Goal: Information Seeking & Learning: Learn about a topic

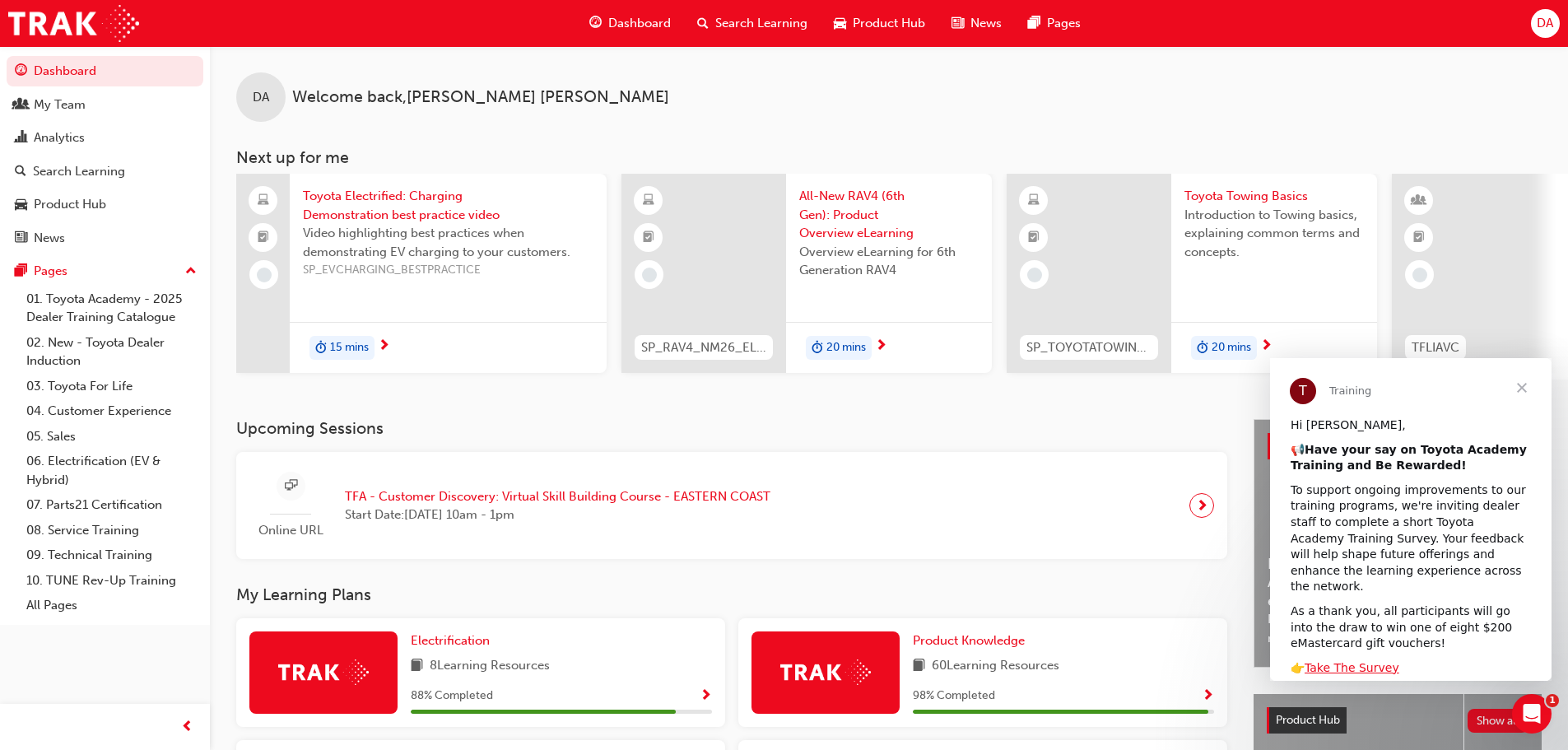
click at [1526, 390] on span "Close" at bounding box center [1522, 388] width 59 height 59
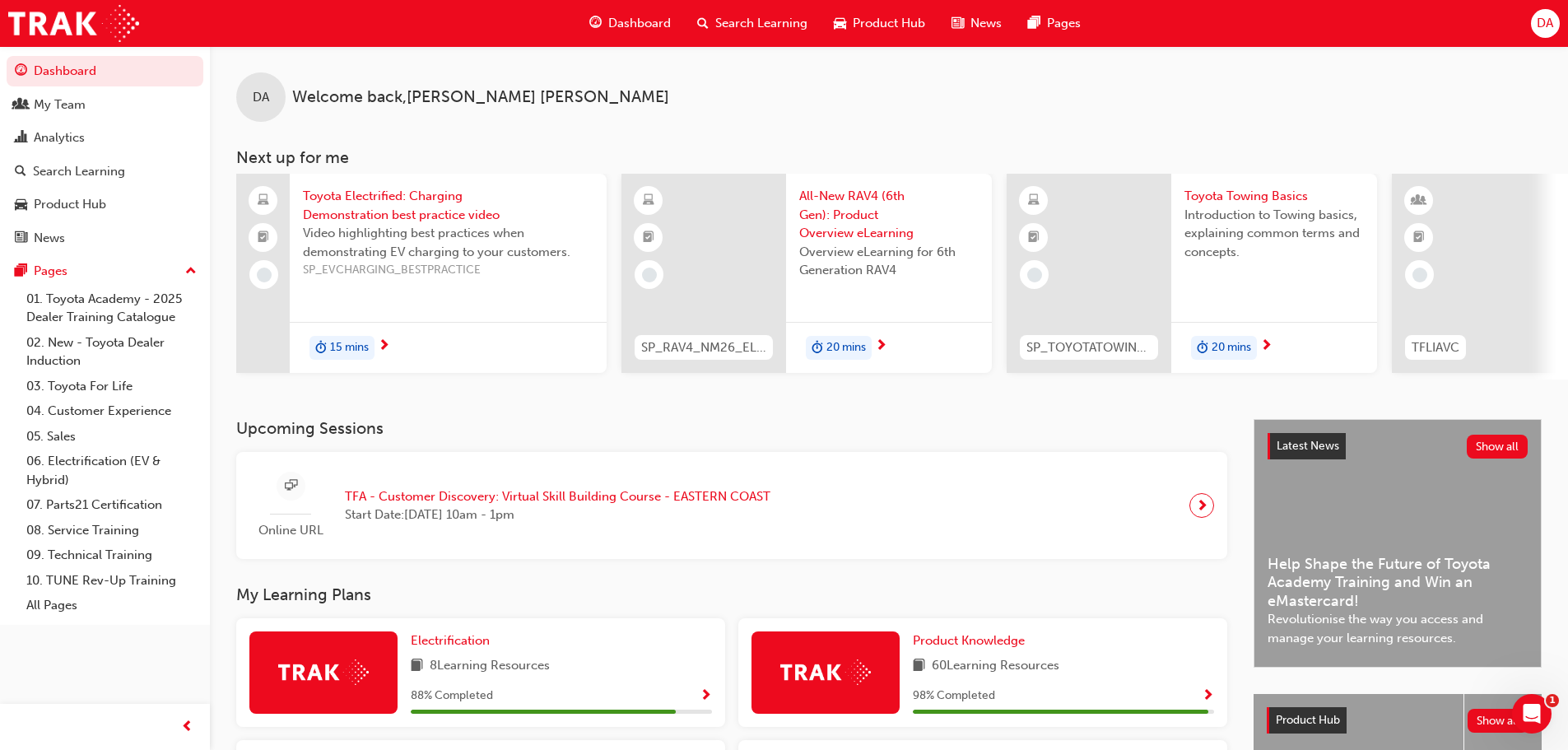
click at [874, 222] on span "All-New RAV4 (6th Gen): Product Overview eLearning" at bounding box center [889, 215] width 180 height 56
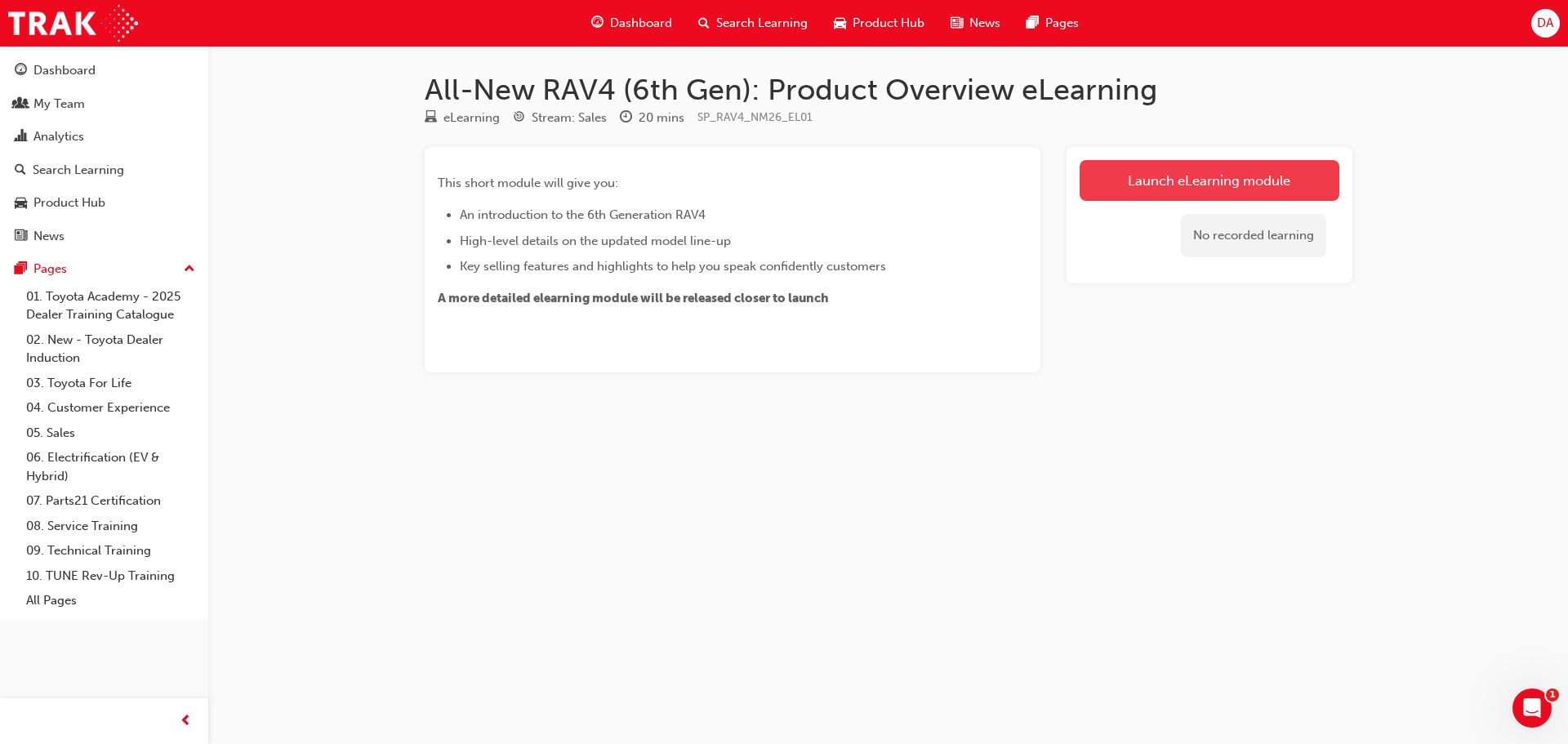
click at [1256, 194] on link "Launch eLearning module" at bounding box center [1209, 180] width 259 height 40
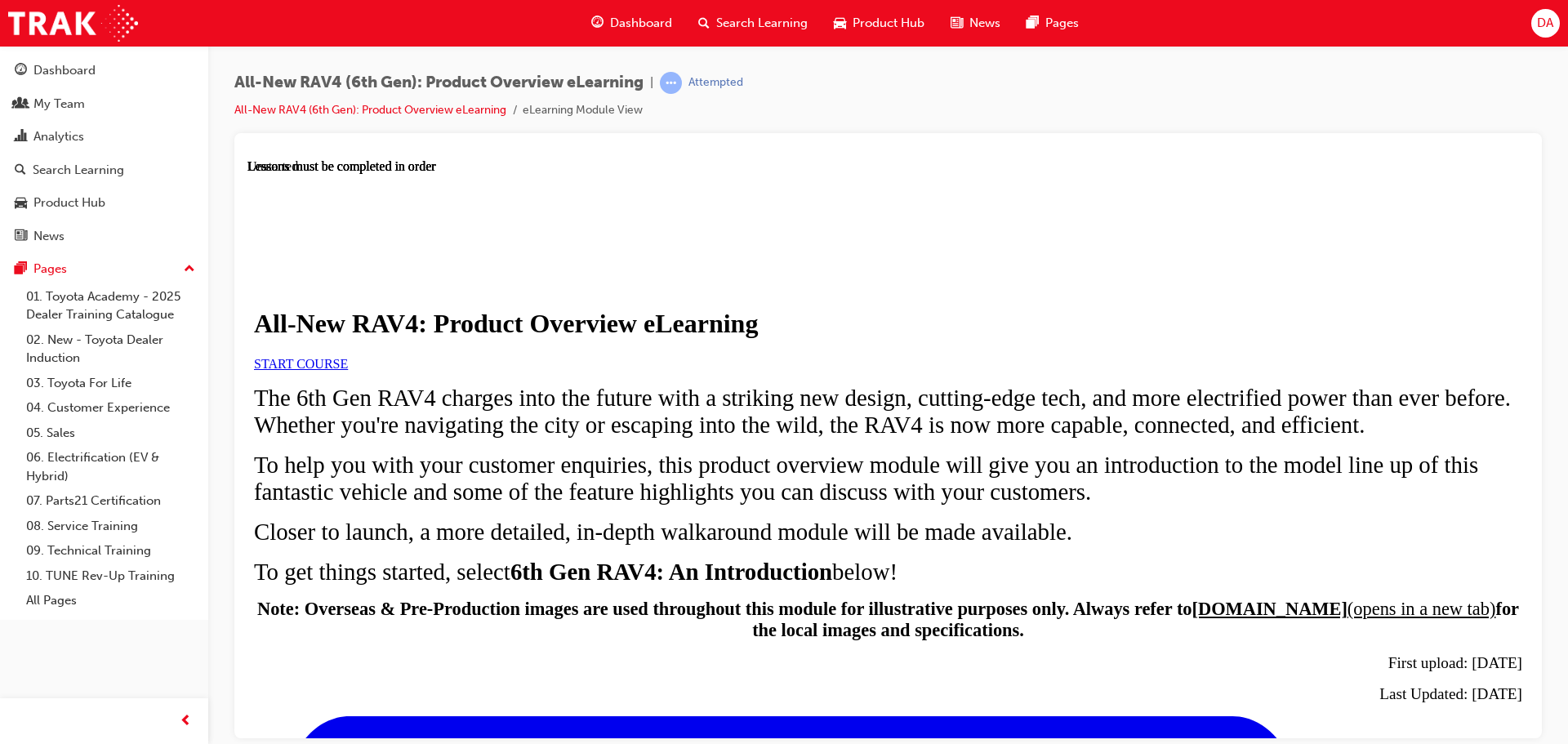
scroll to position [158, 0]
click at [348, 356] on span "START COURSE" at bounding box center [301, 362] width 94 height 14
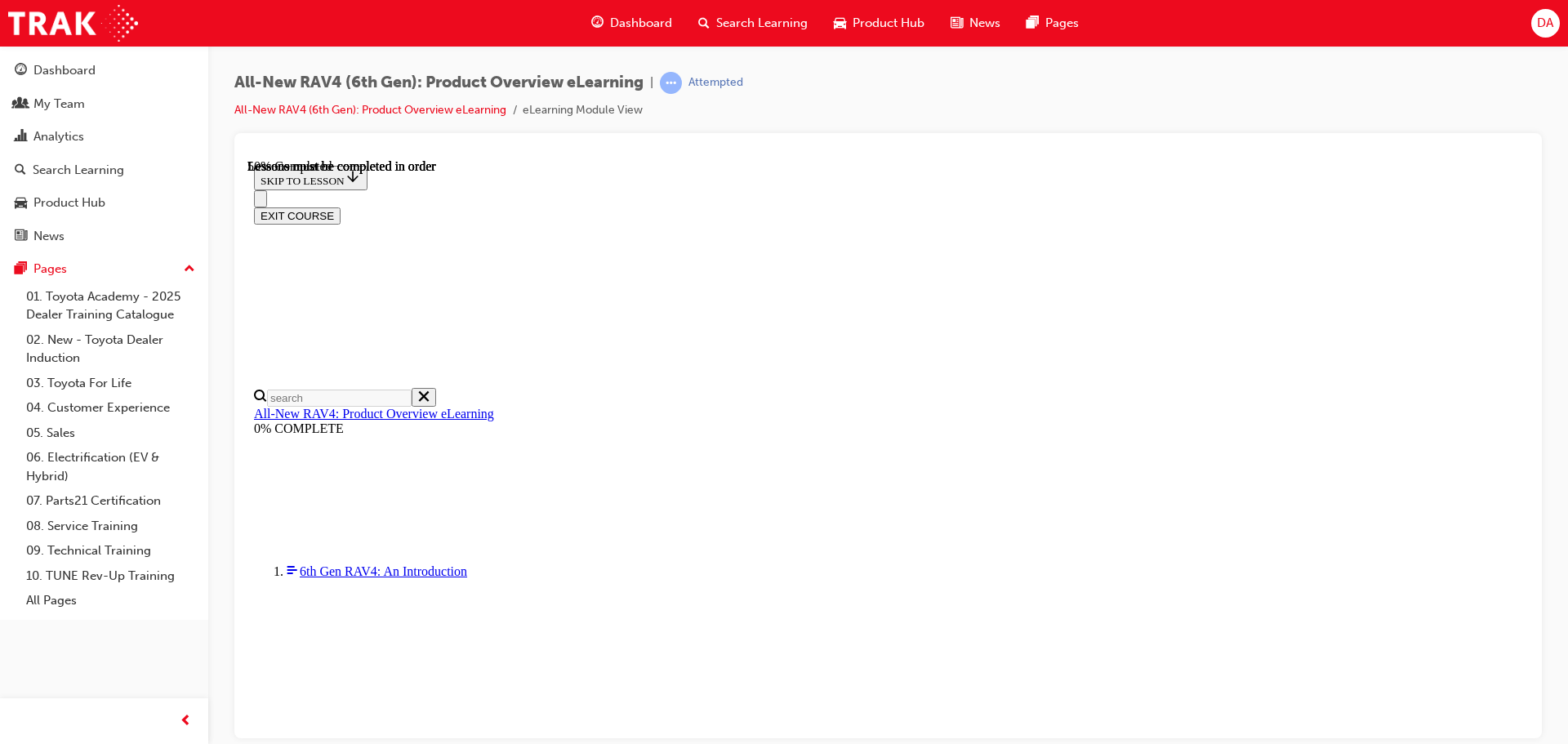
scroll to position [1609, 0]
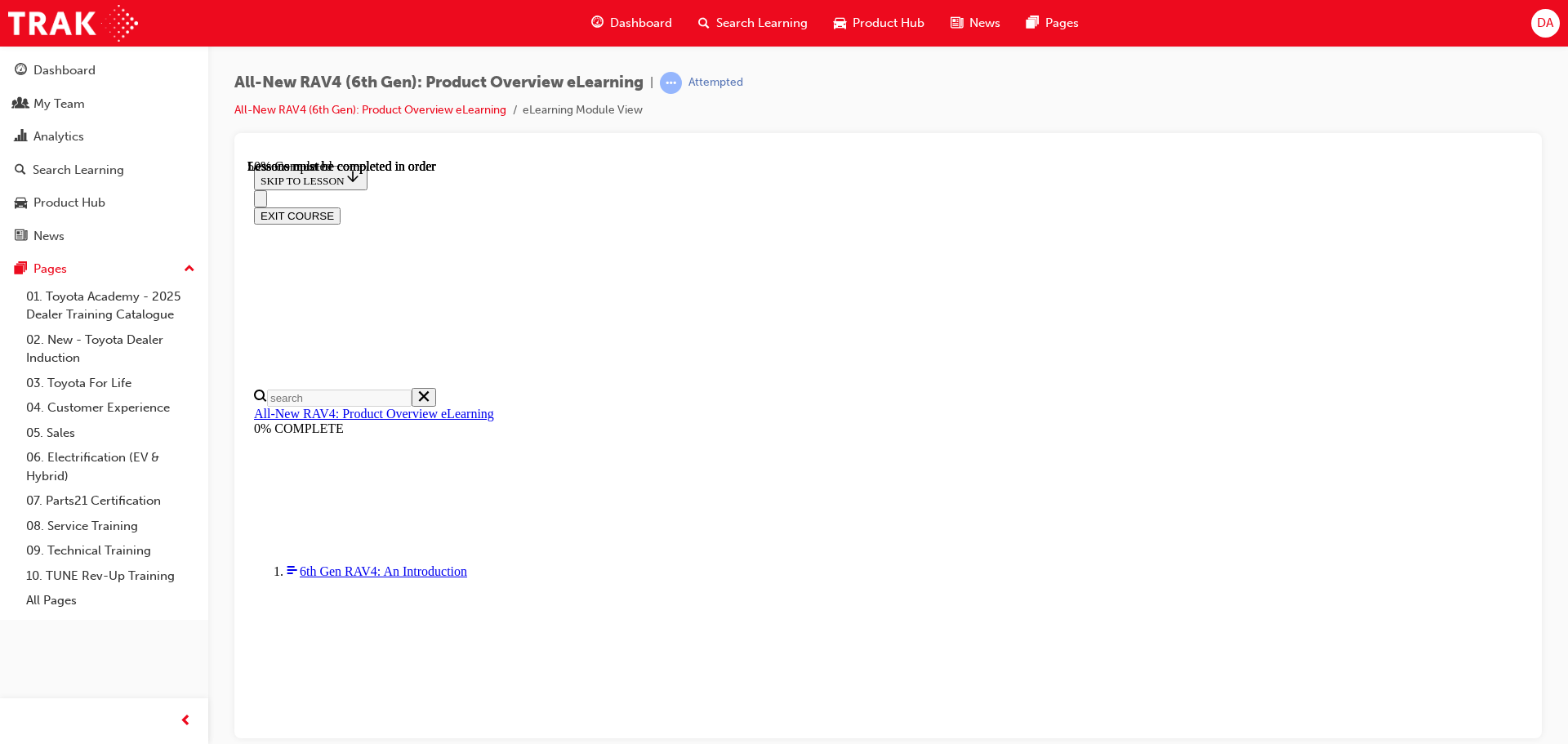
scroll to position [1674, 0]
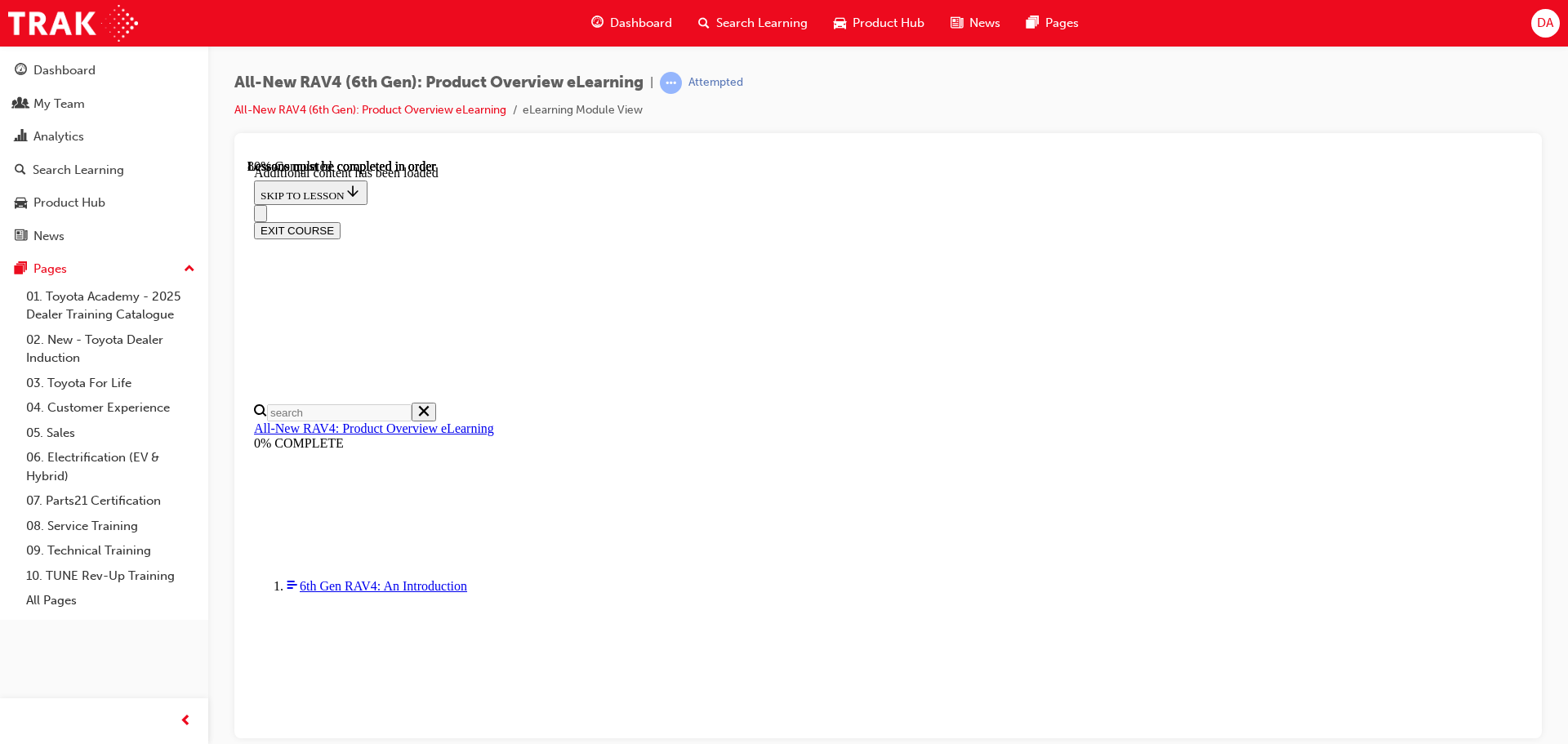
scroll to position [2161, 0]
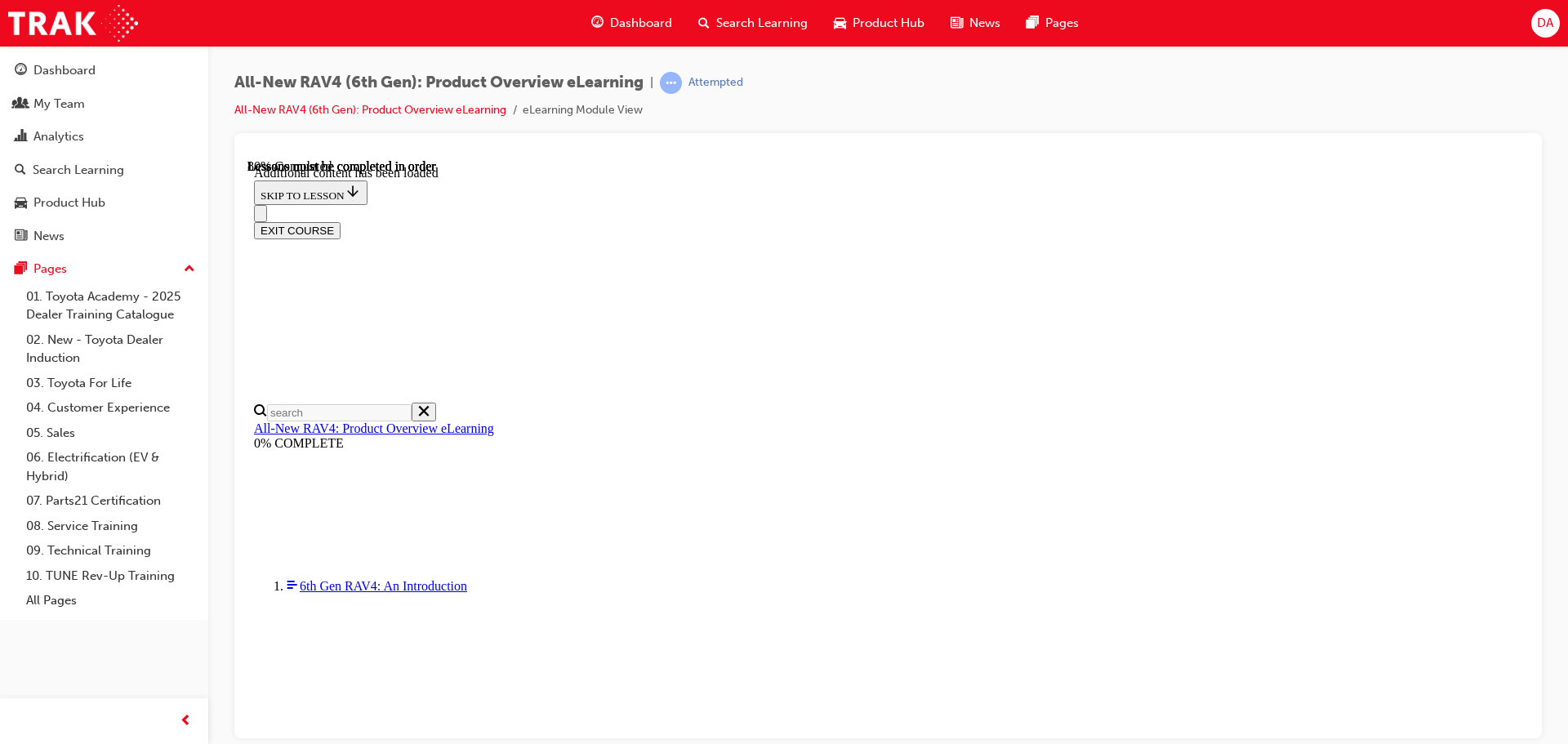
scroll to position [2407, 0]
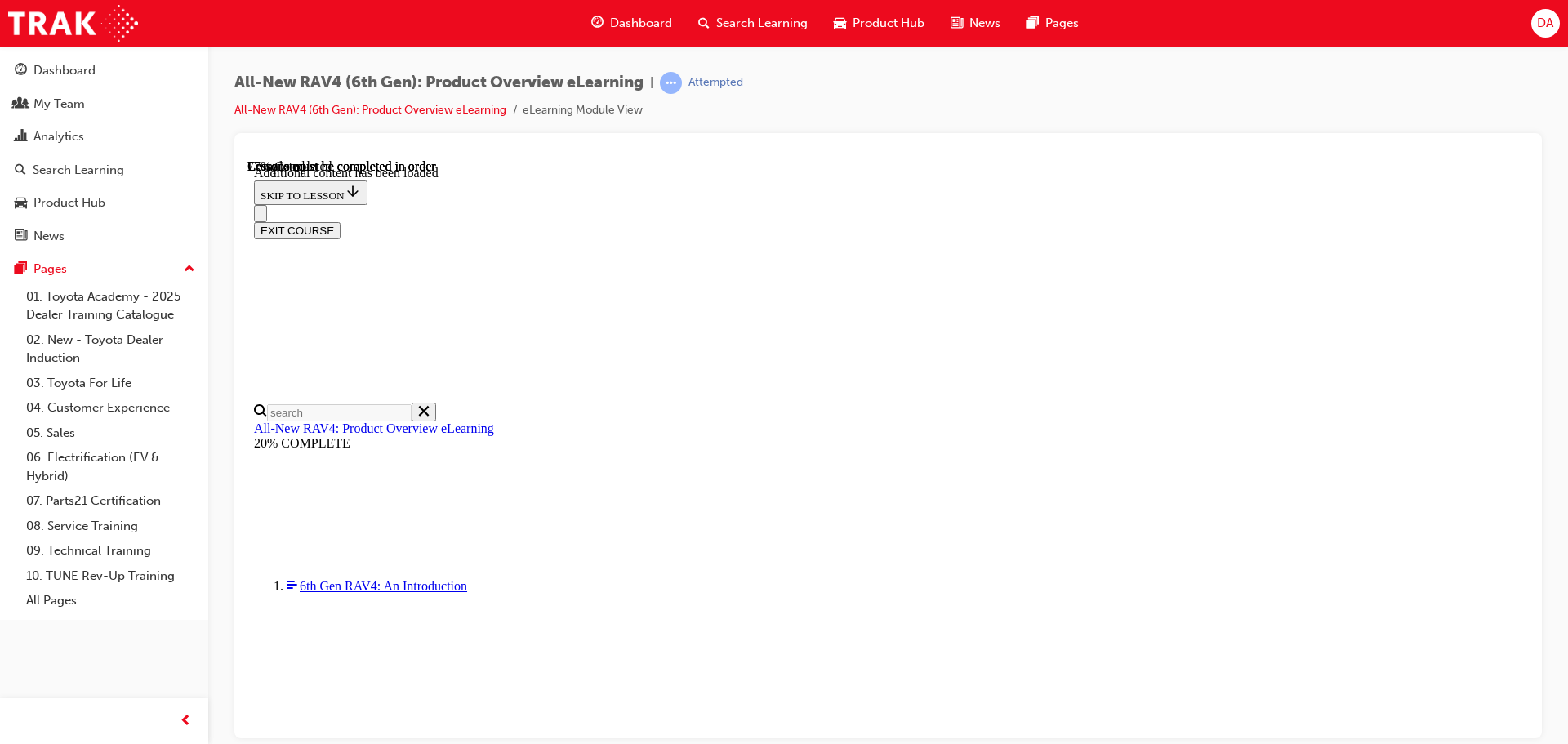
scroll to position [2290, 0]
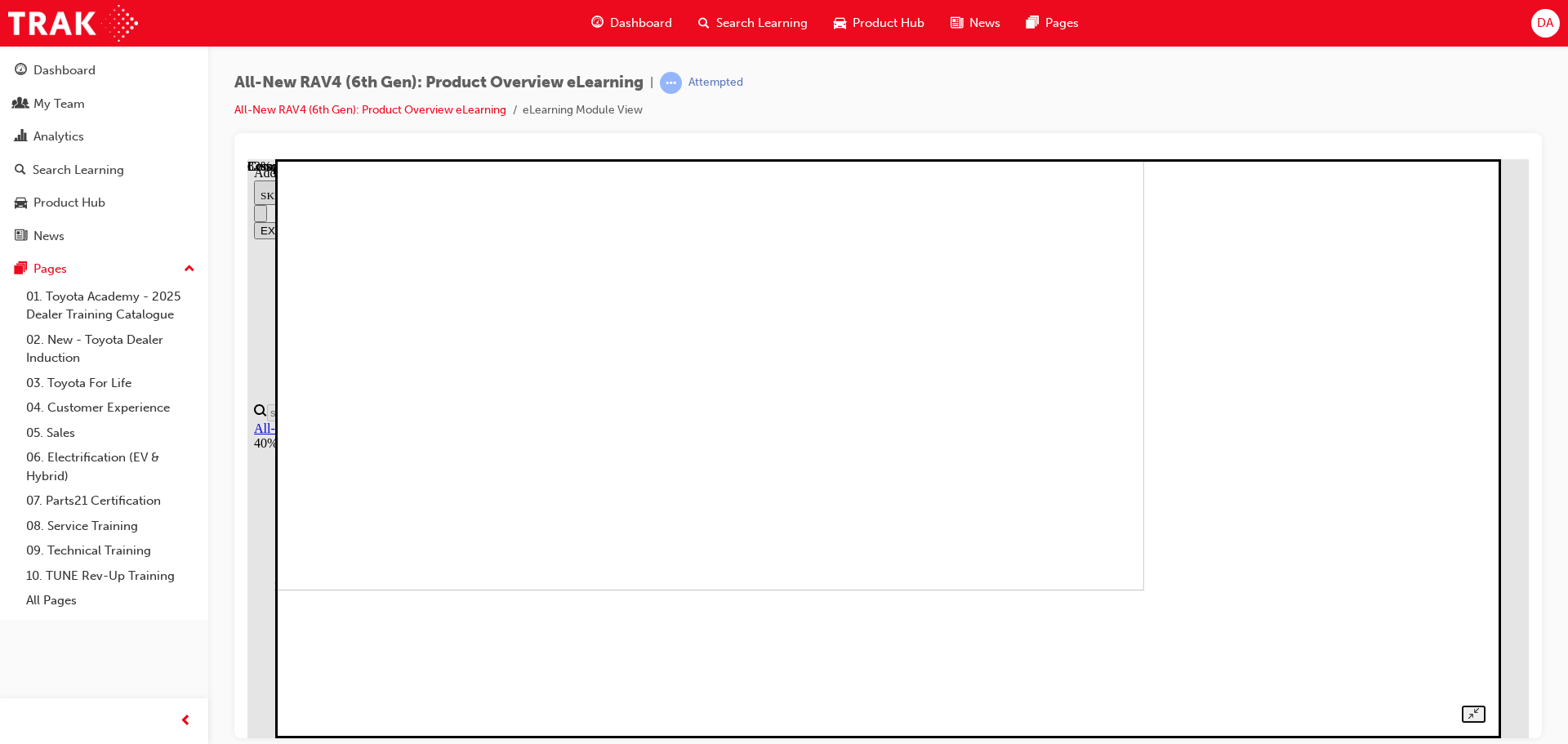
click at [1033, 283] on img at bounding box center [558, 301] width 1171 height 579
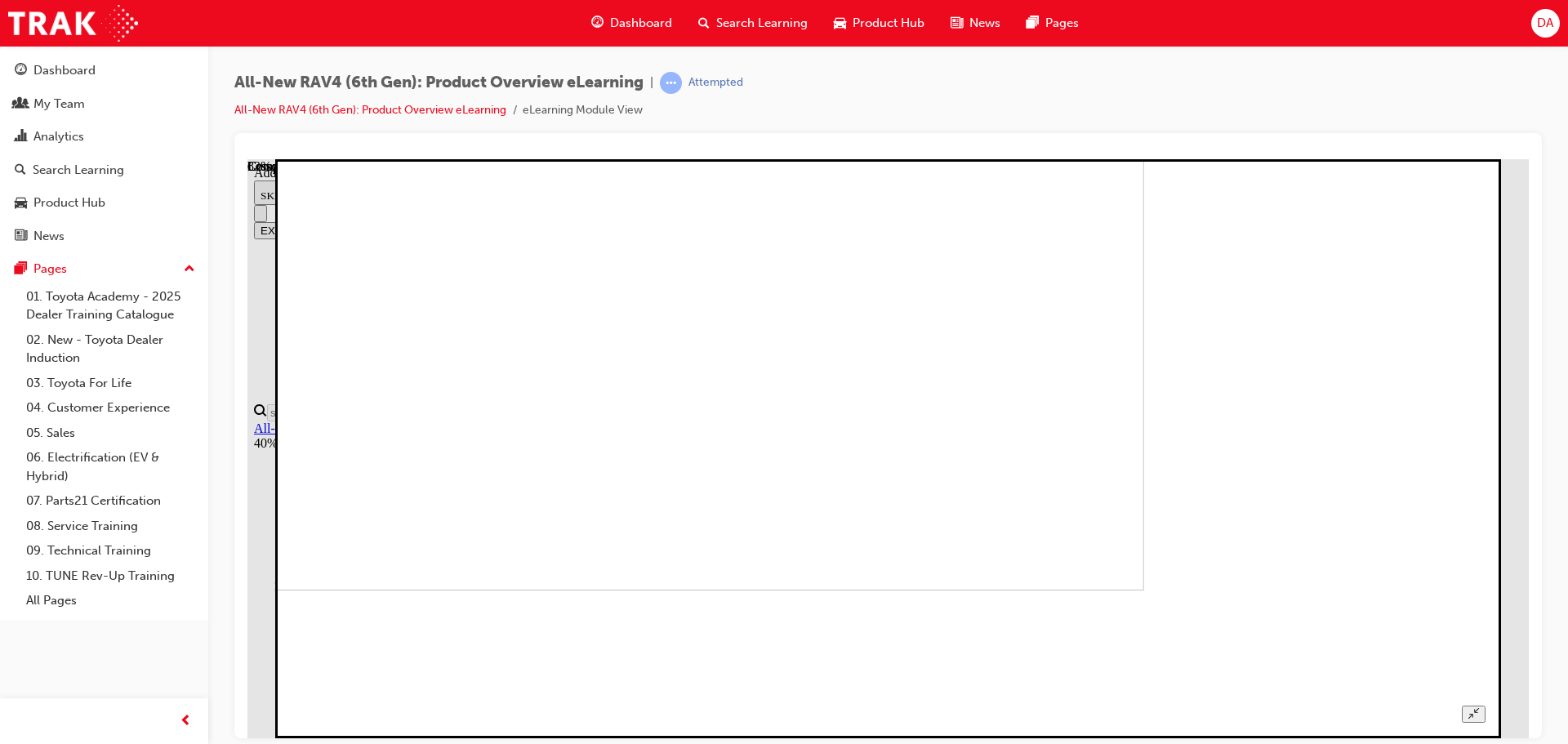
click at [1140, 386] on img at bounding box center [558, 301] width 1171 height 579
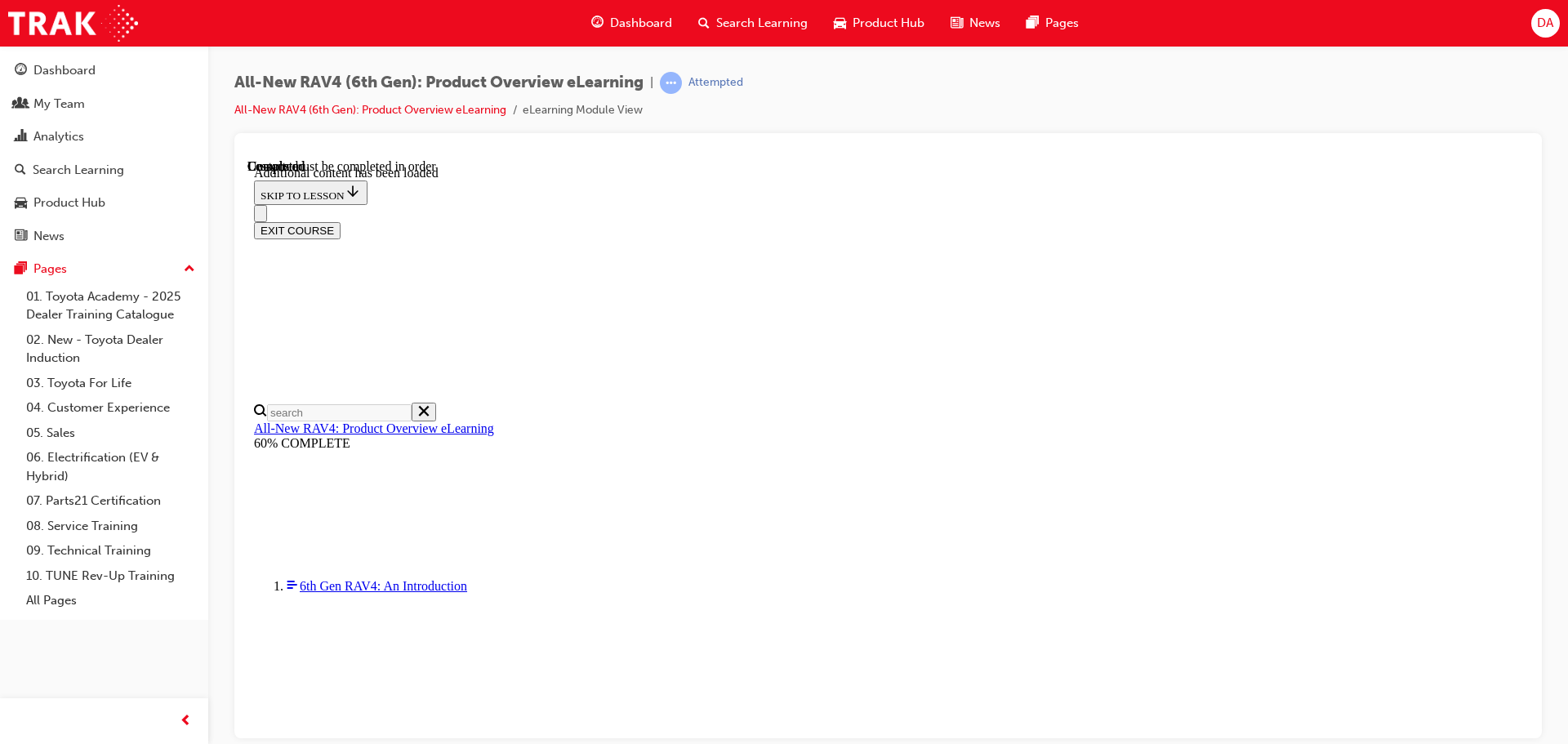
scroll to position [1609, 0]
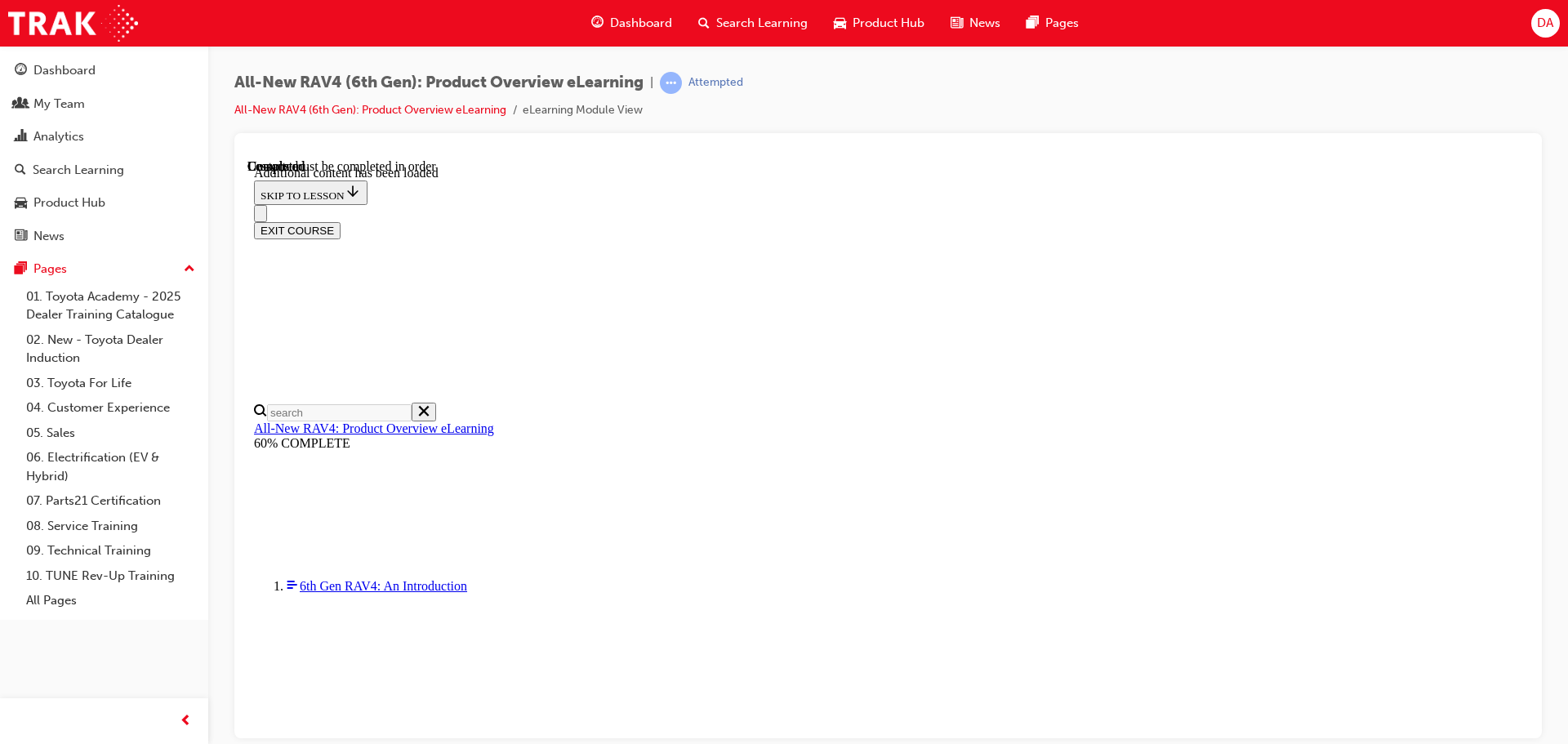
scroll to position [1528, 0]
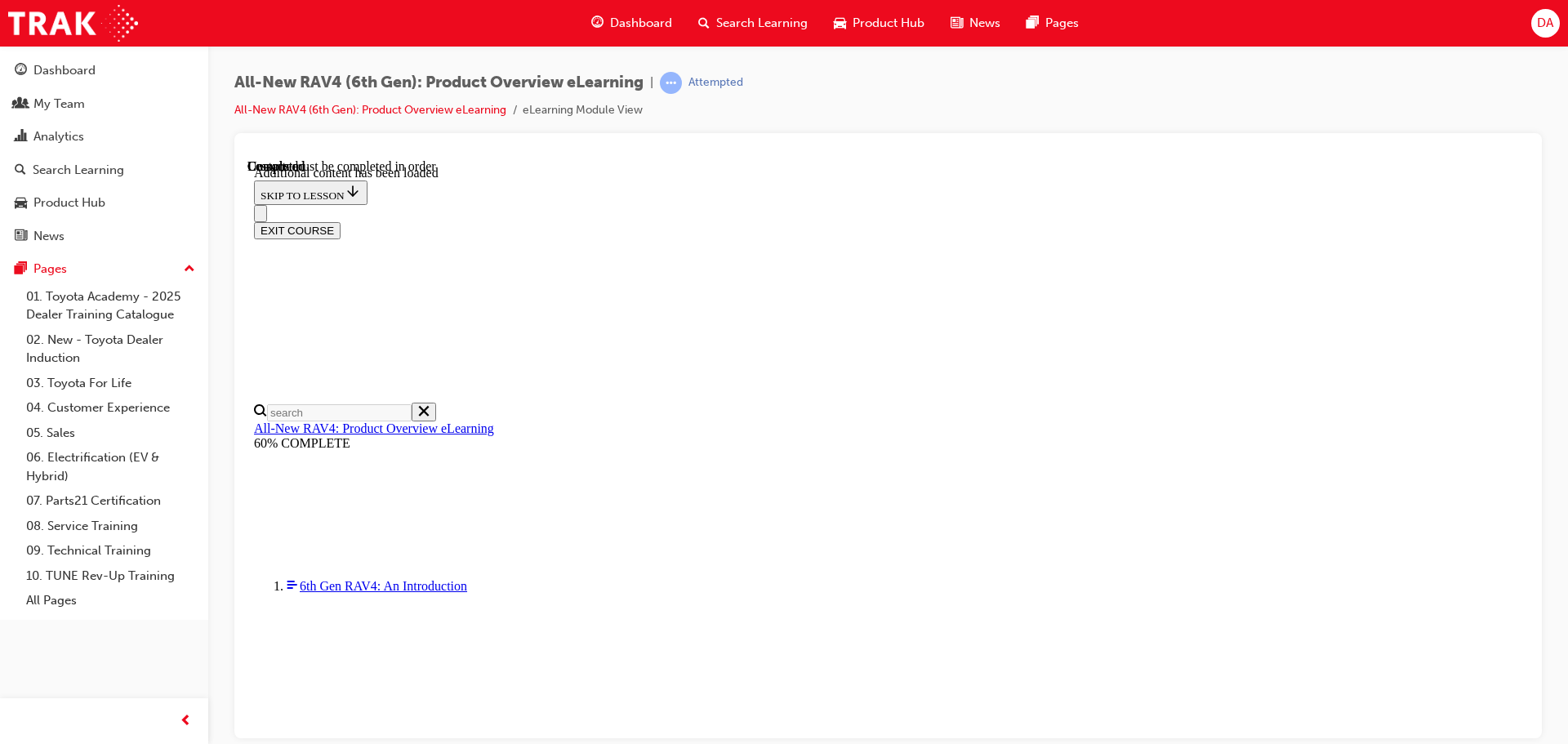
radio input "true"
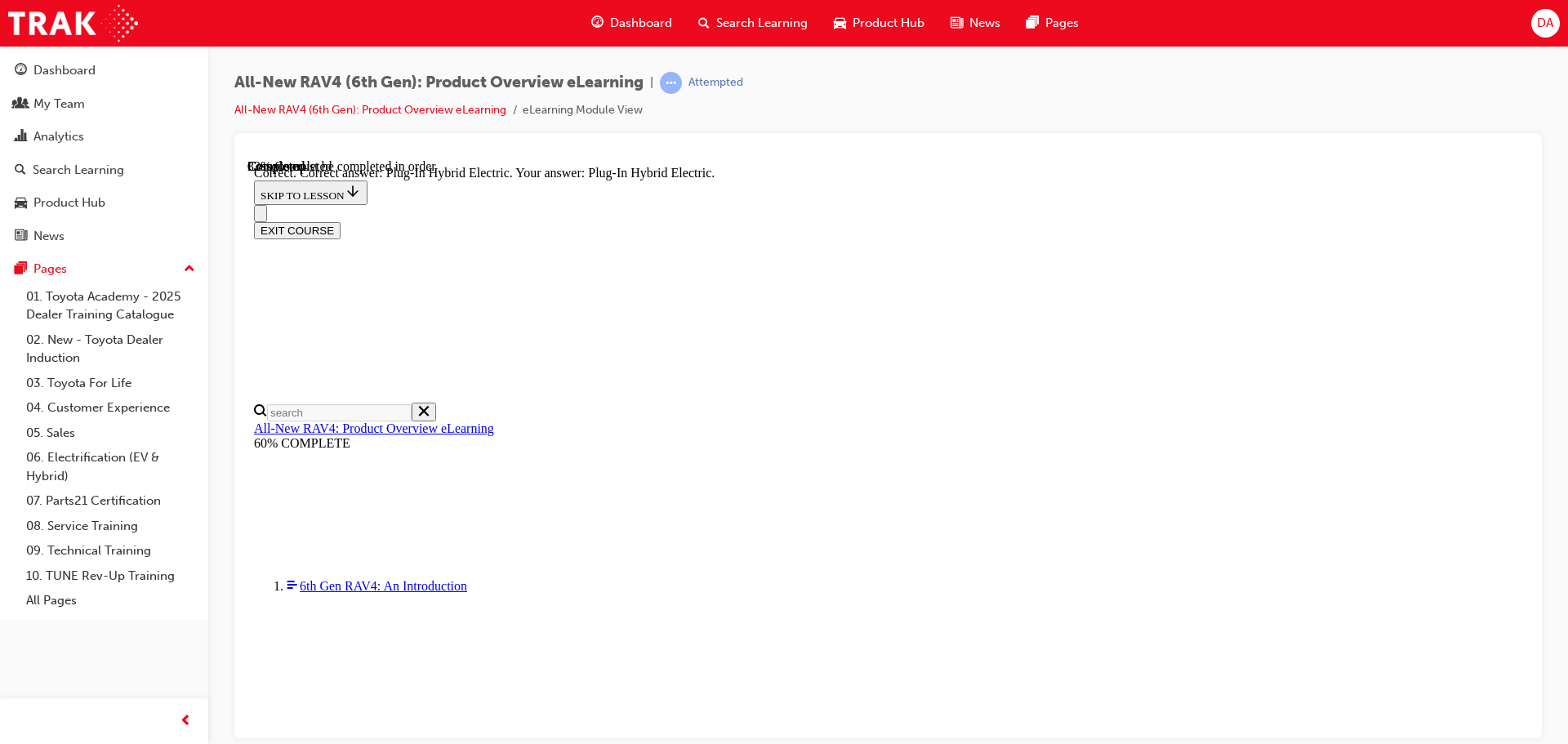
scroll to position [490, 0]
radio input "true"
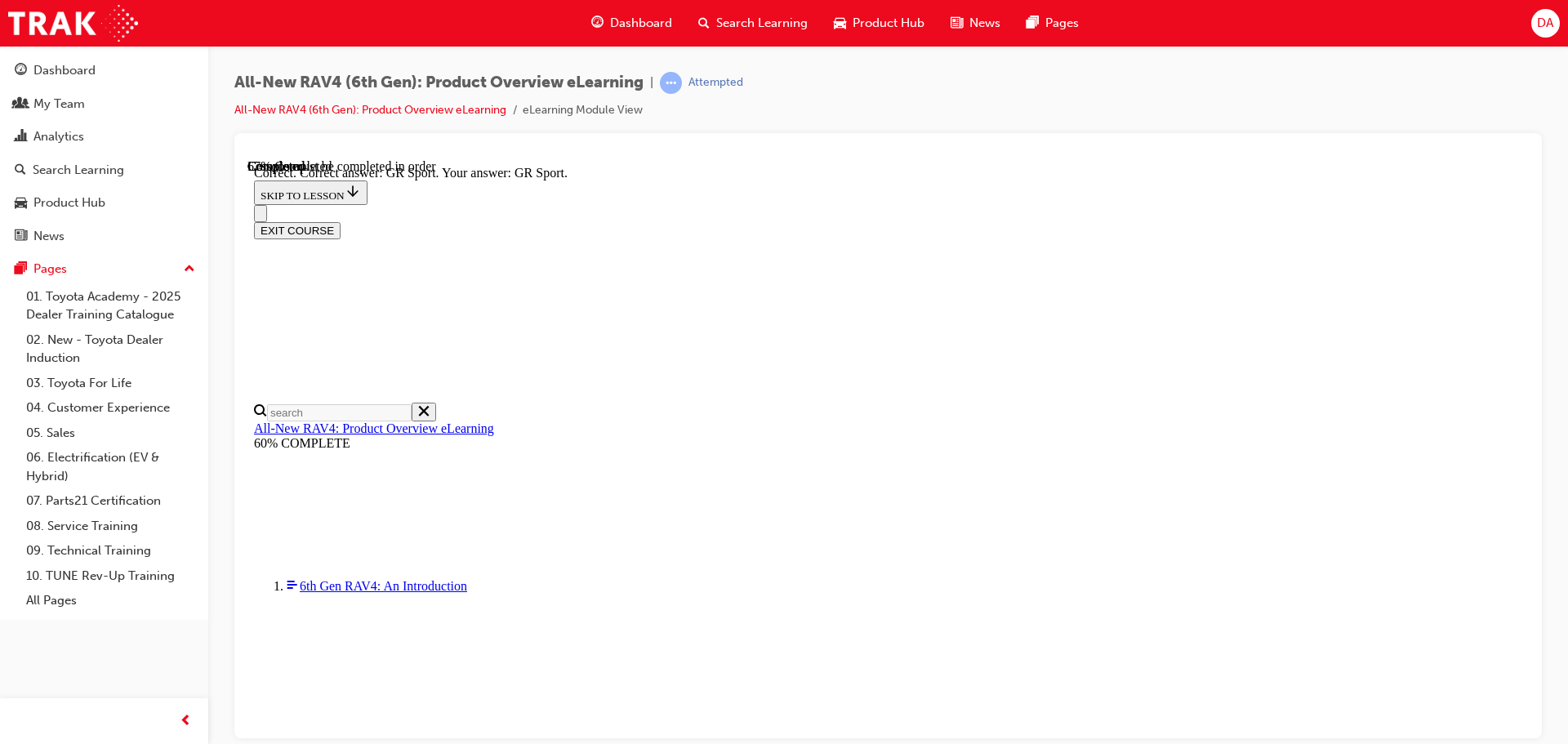
scroll to position [636, 0]
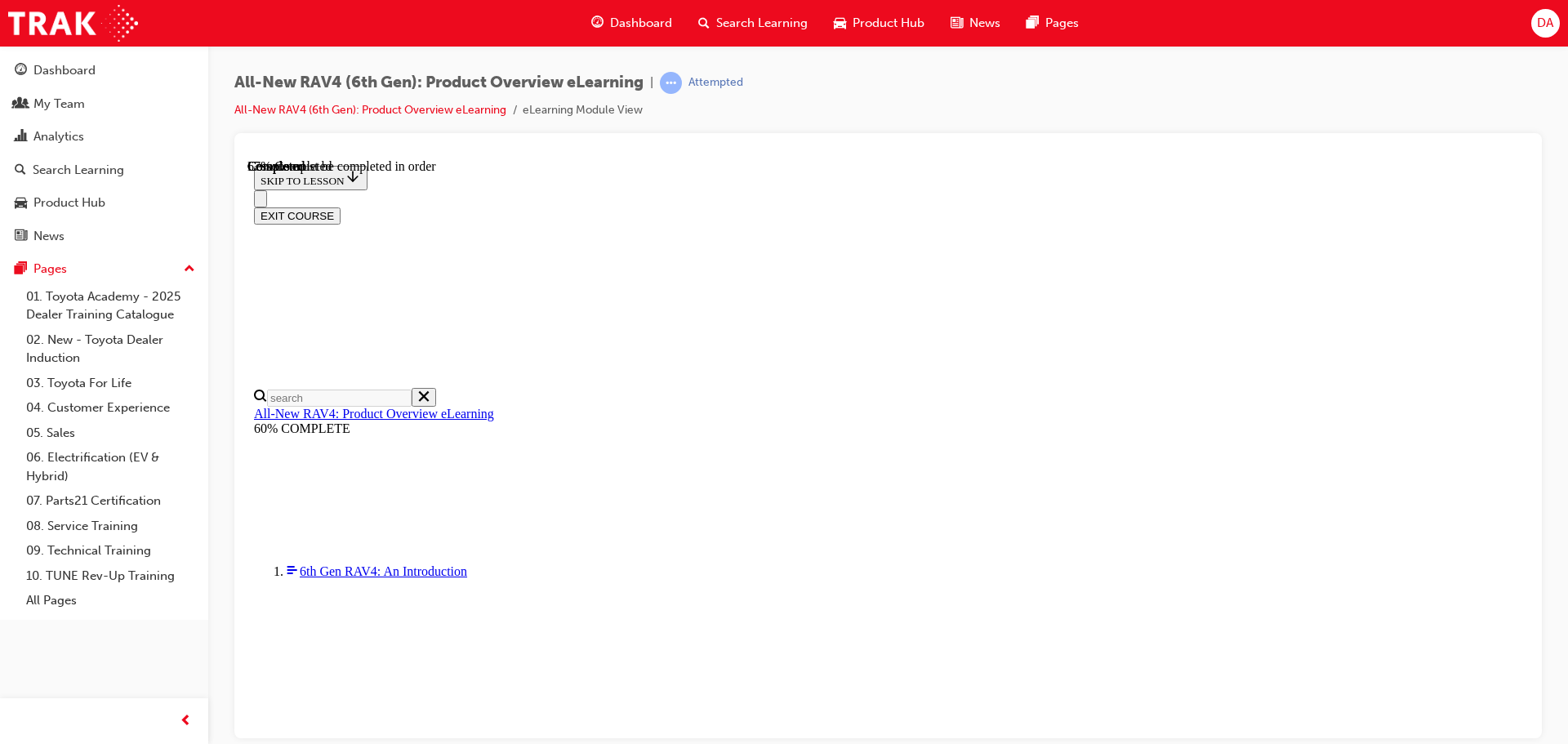
scroll to position [408, 0]
checkbox input "true"
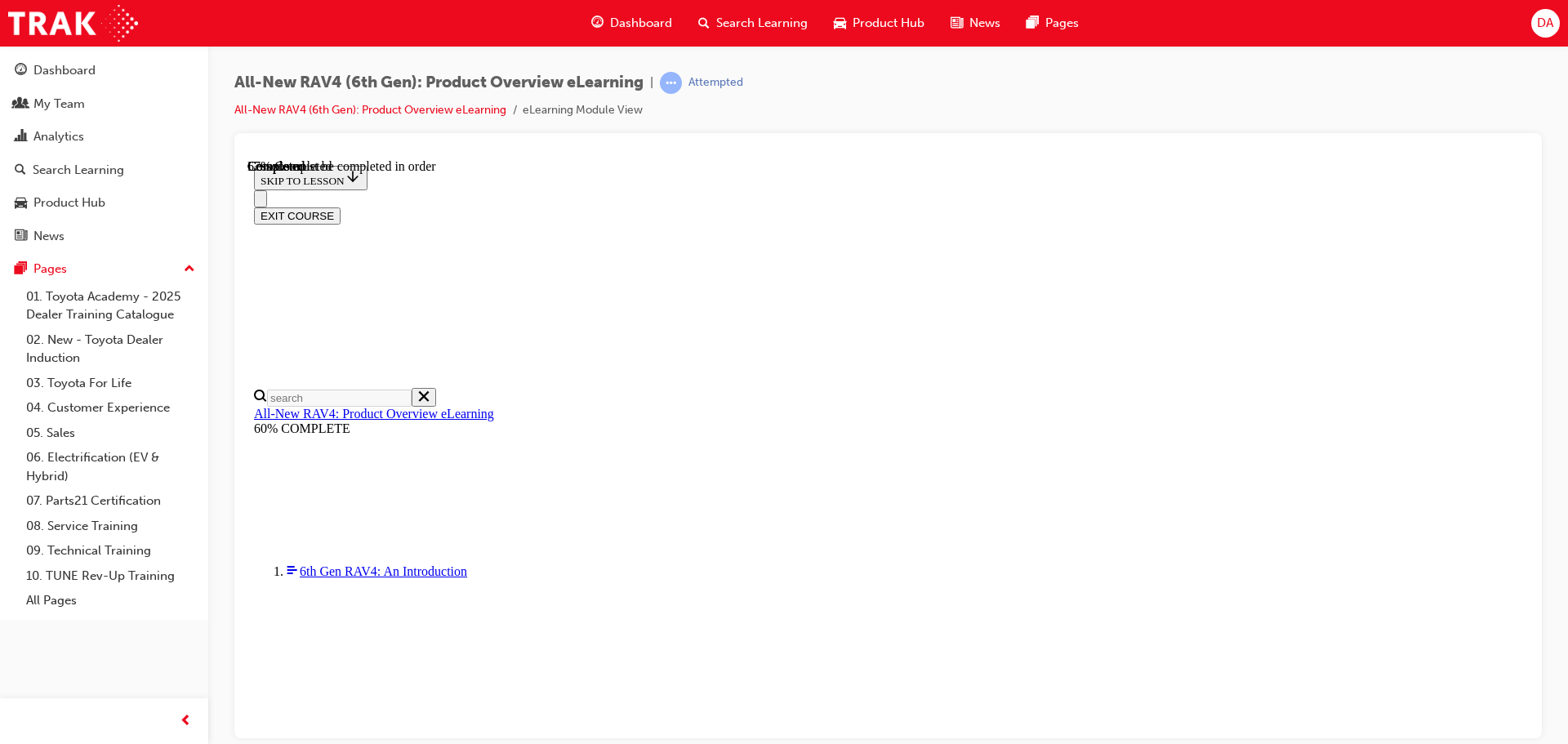
checkbox input "true"
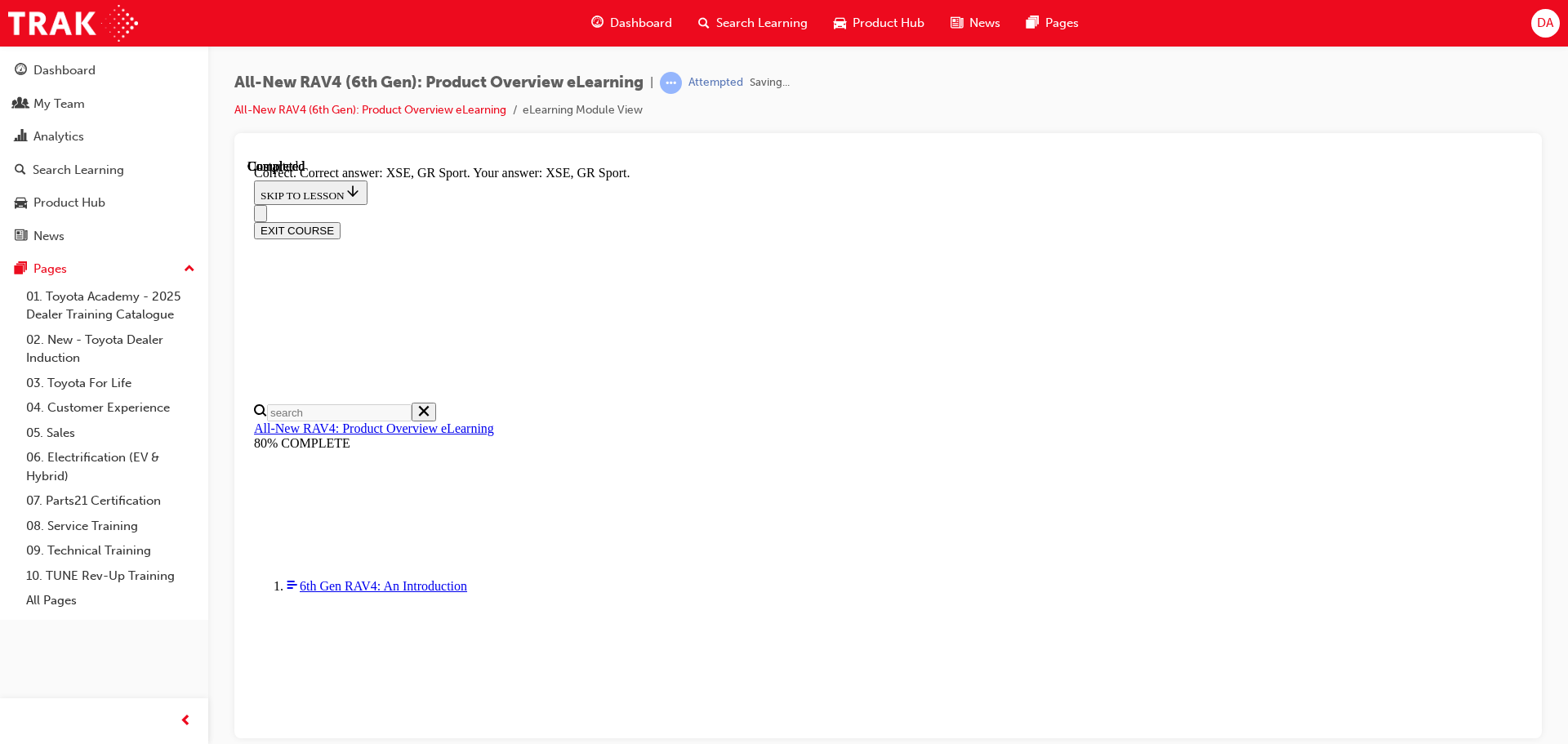
scroll to position [640, 0]
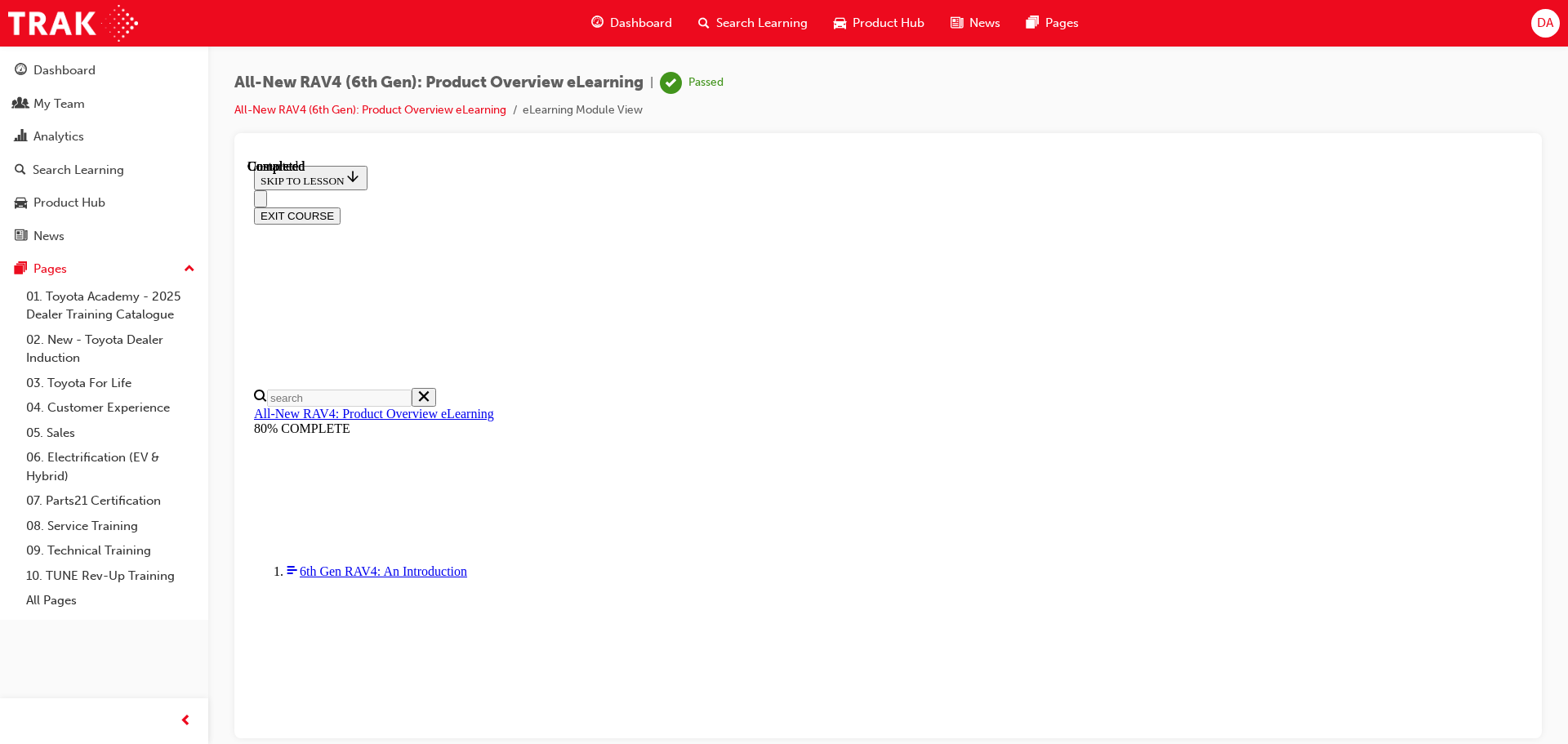
scroll to position [319, 0]
click at [340, 207] on button "EXIT COURSE" at bounding box center [297, 215] width 86 height 17
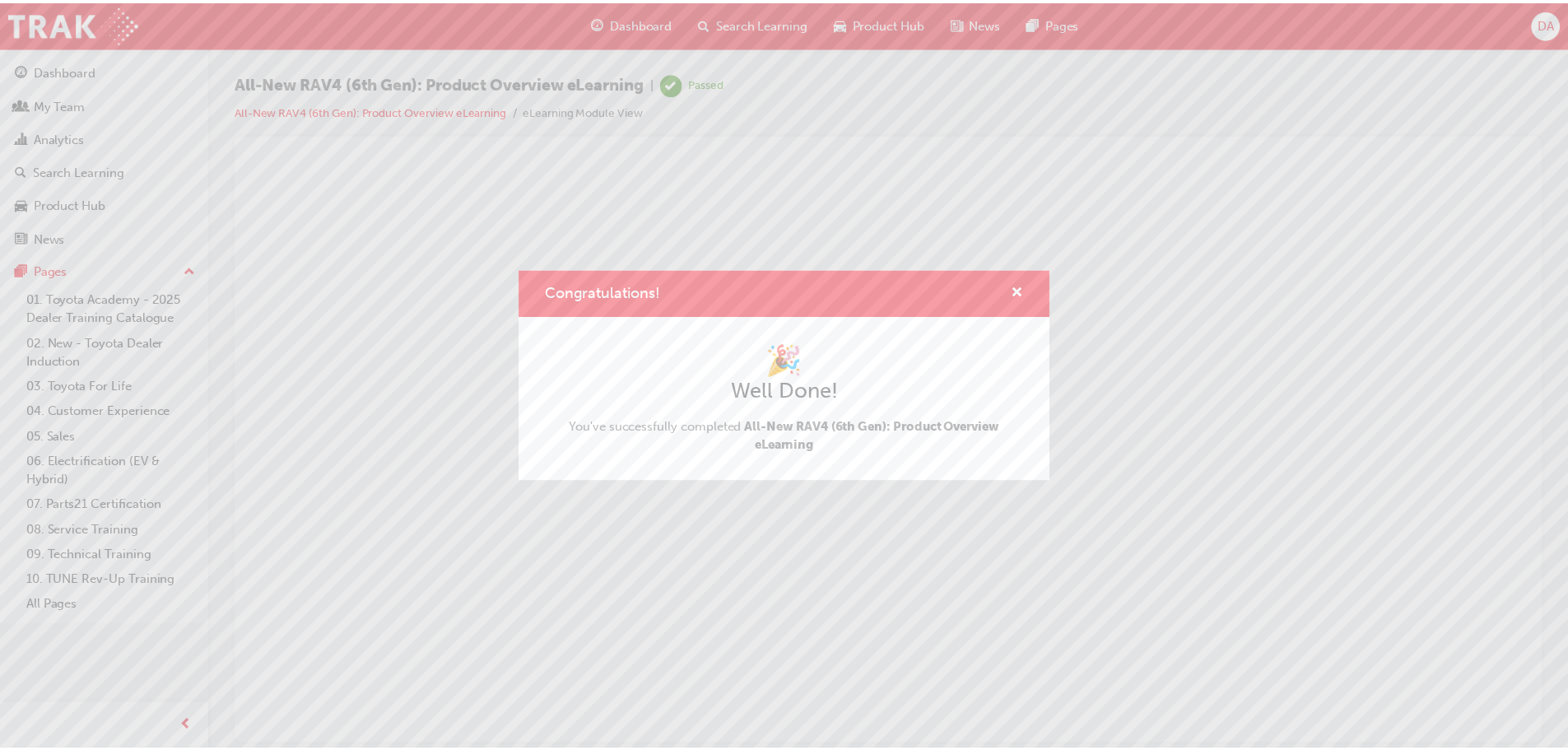
scroll to position [0, 0]
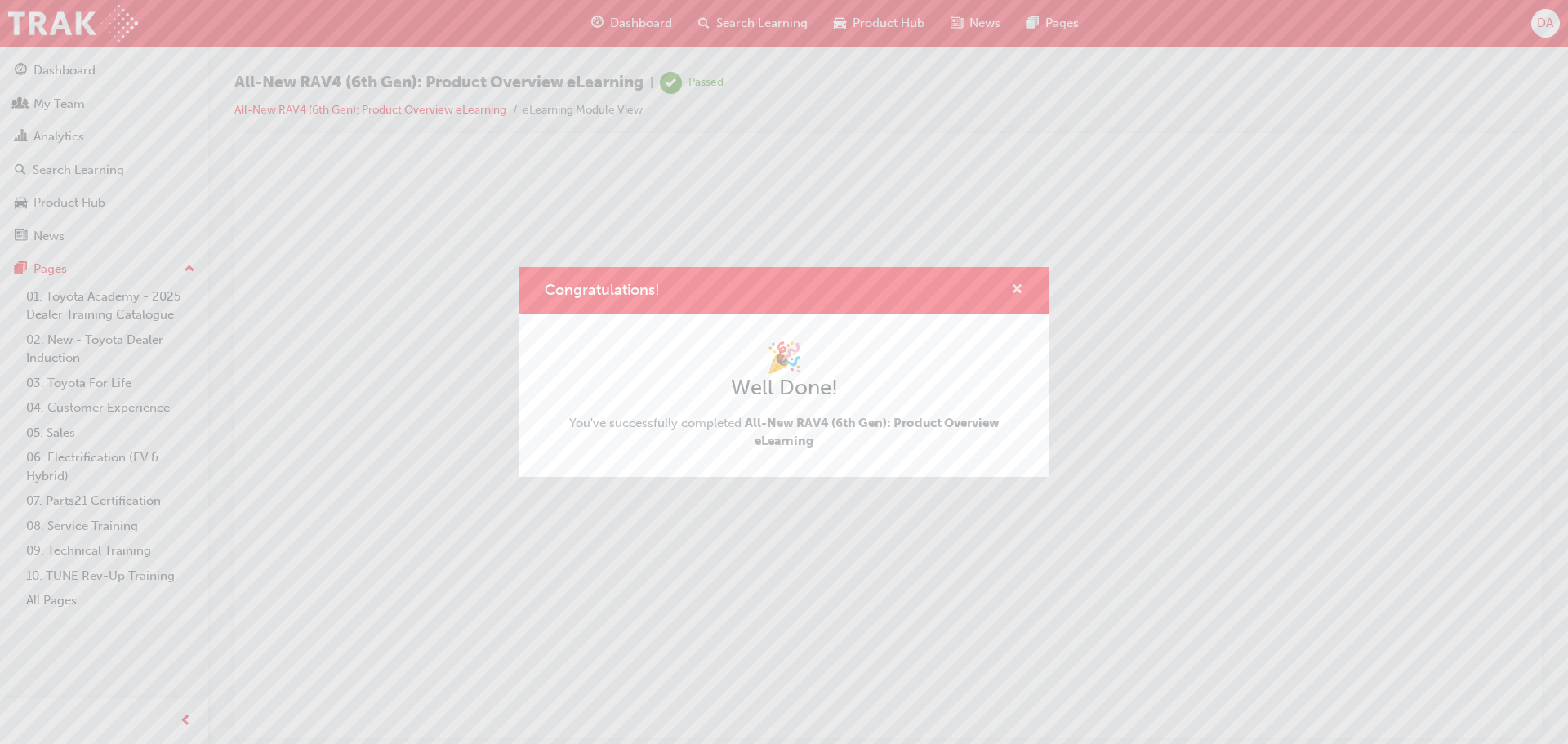
click at [1020, 288] on span "cross-icon" at bounding box center [1017, 291] width 12 height 15
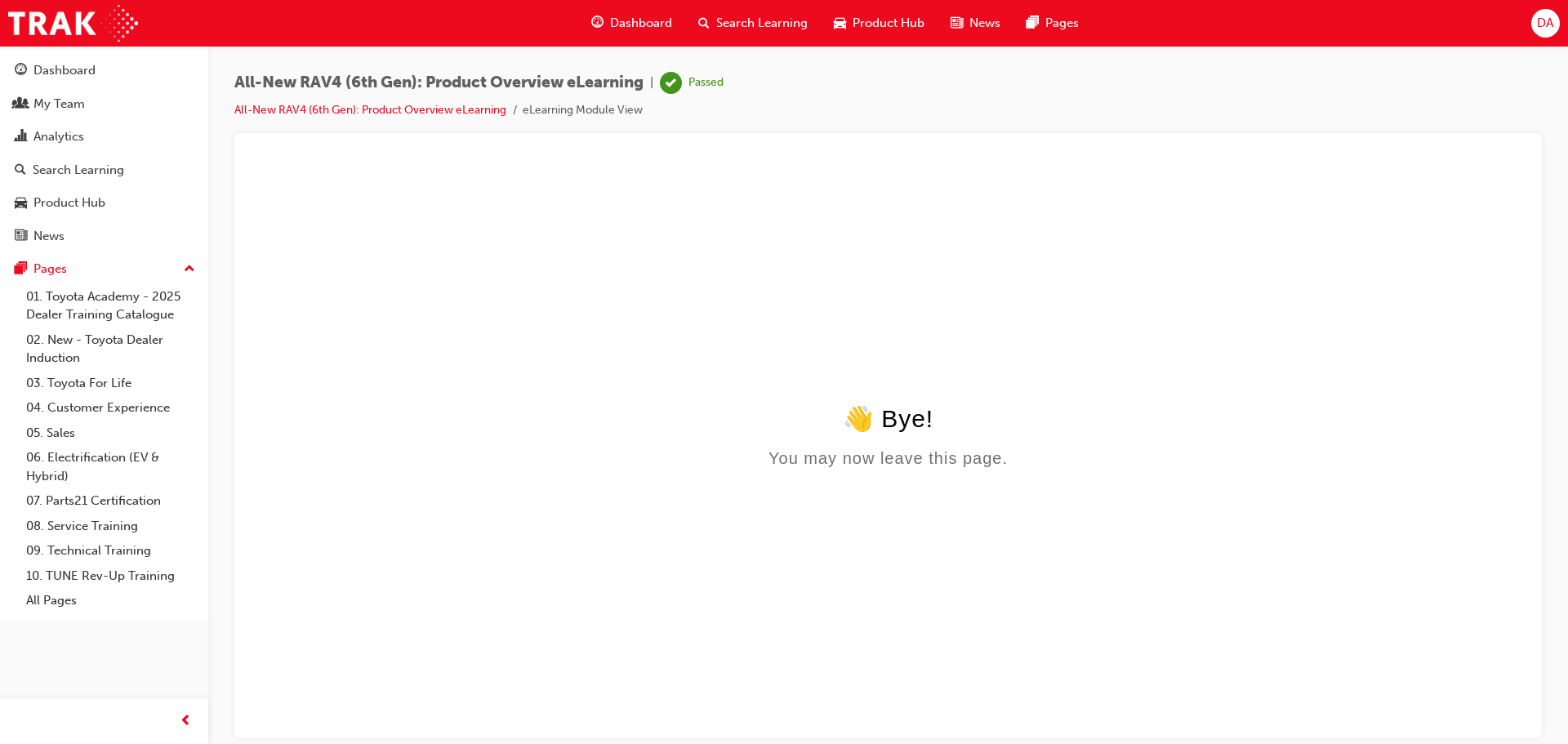
click at [660, 18] on span "Dashboard" at bounding box center [642, 23] width 63 height 18
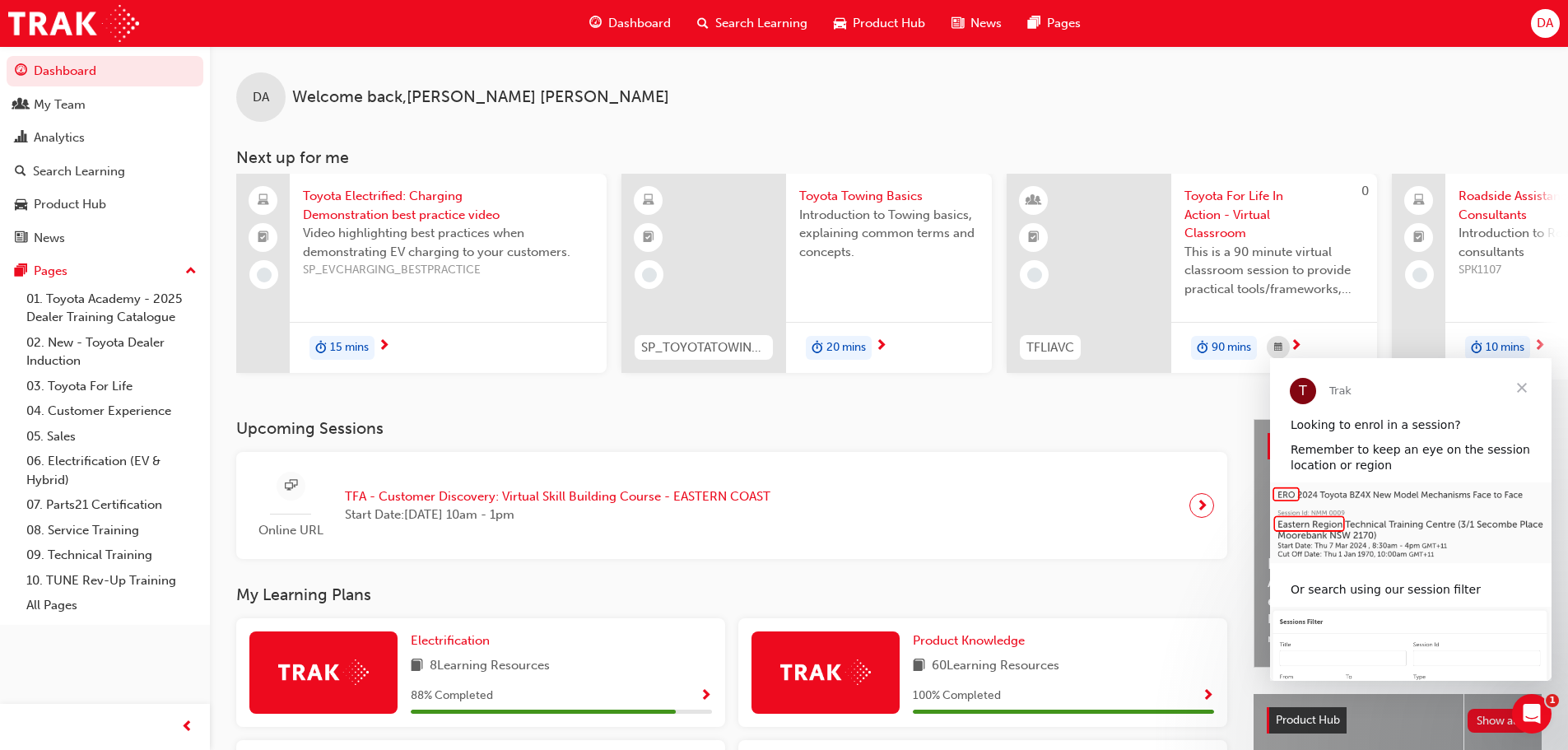
click at [1513, 384] on span "Close" at bounding box center [1522, 388] width 59 height 59
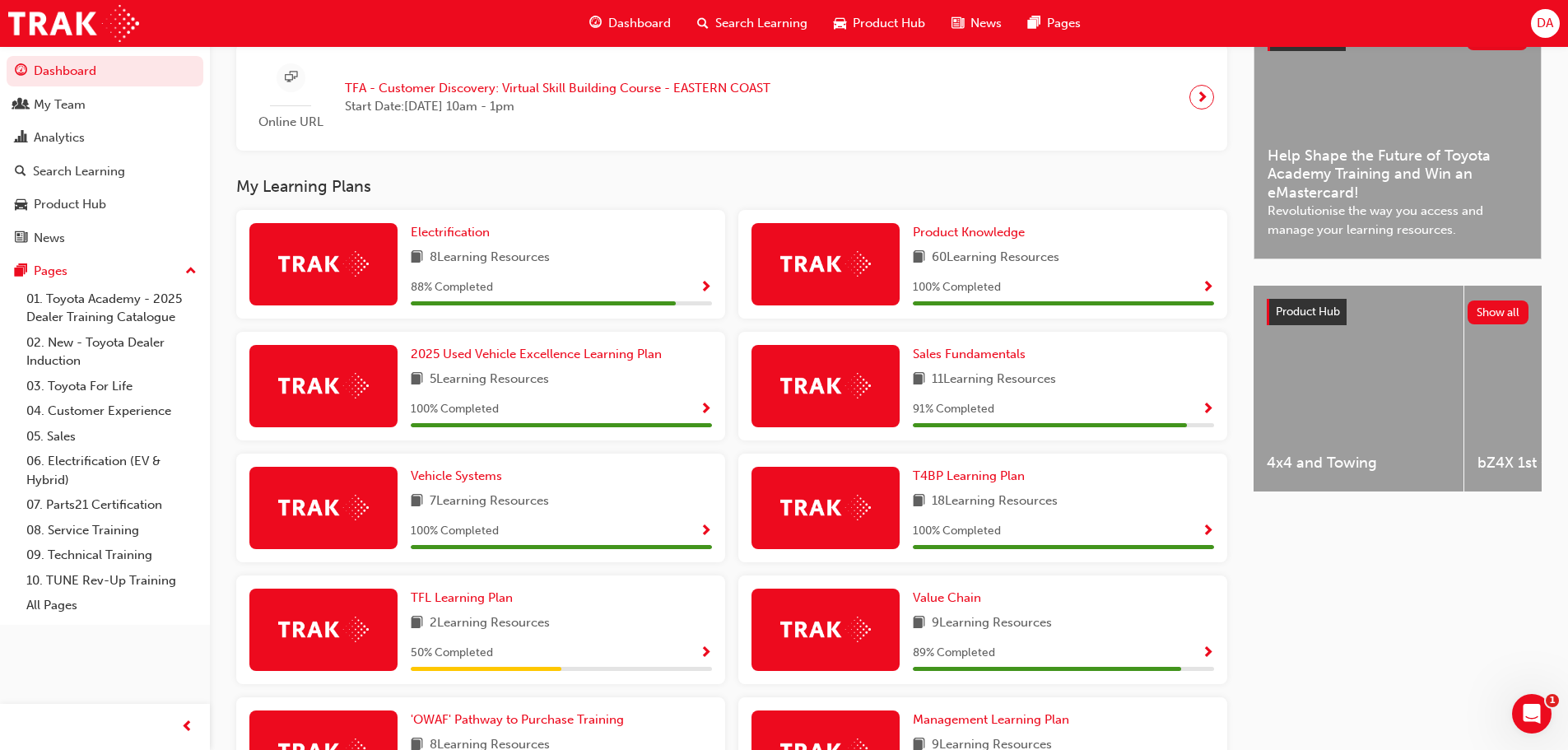
scroll to position [577, 0]
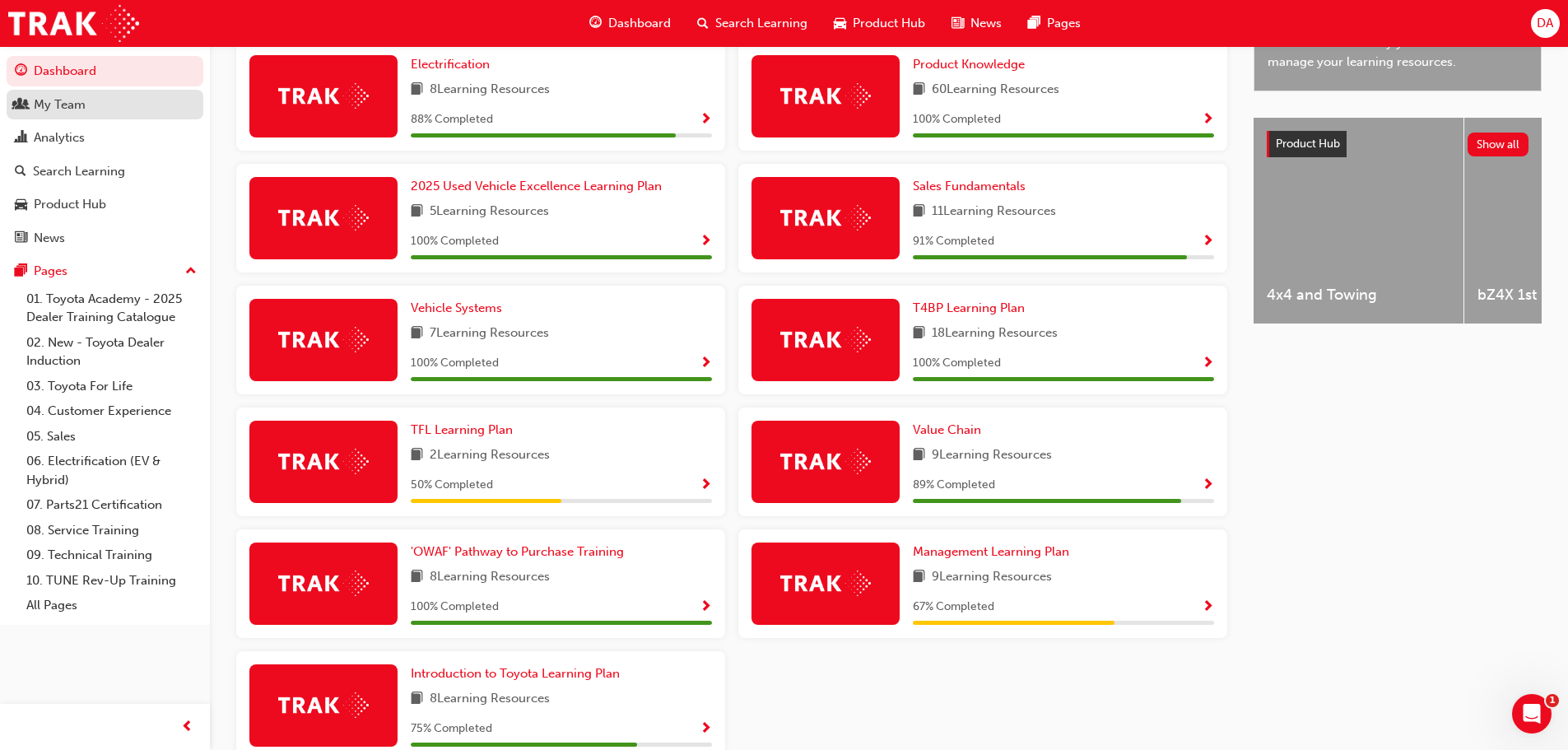
click at [54, 105] on div "My Team" at bounding box center [59, 105] width 52 height 19
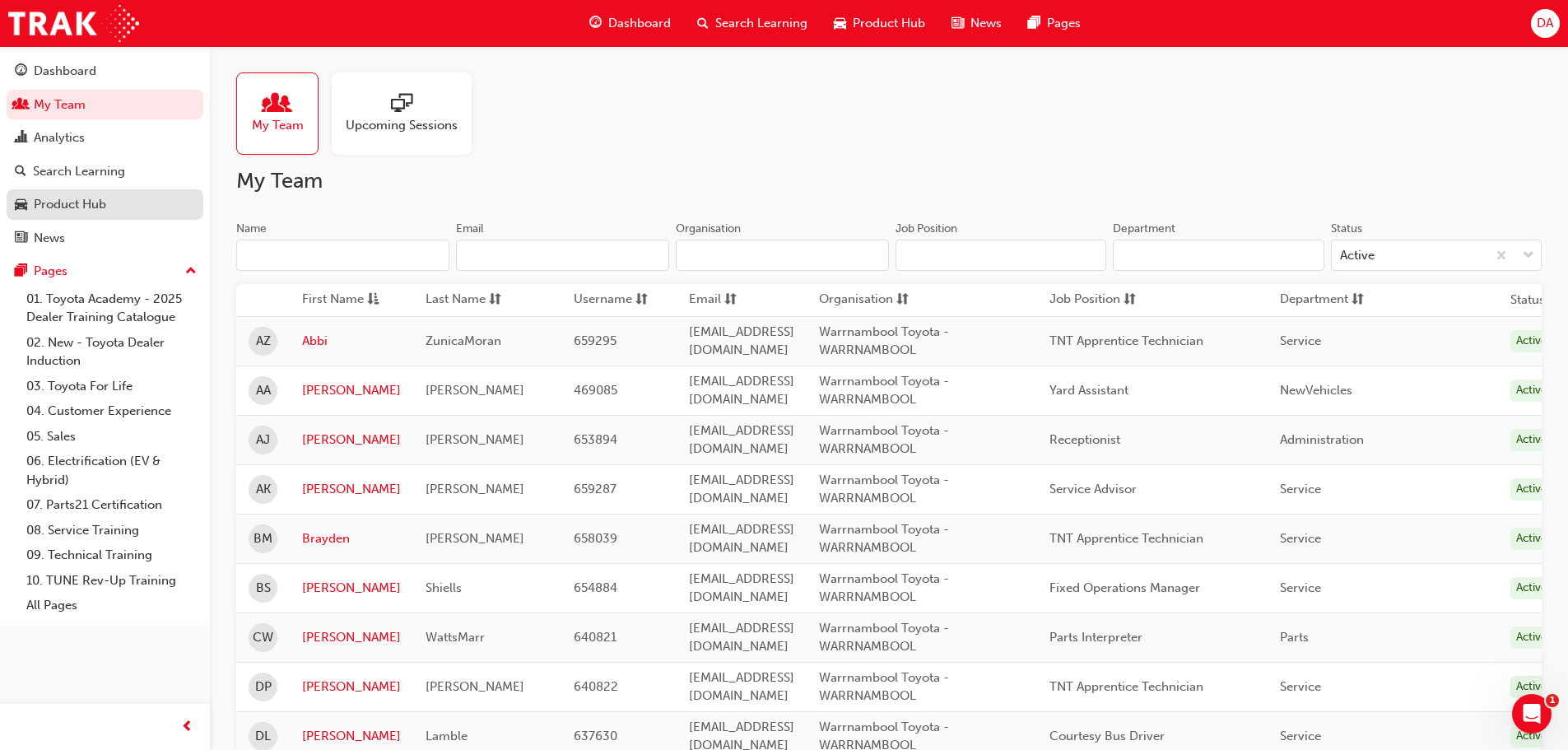
click at [54, 197] on div "Product Hub" at bounding box center [70, 205] width 72 height 19
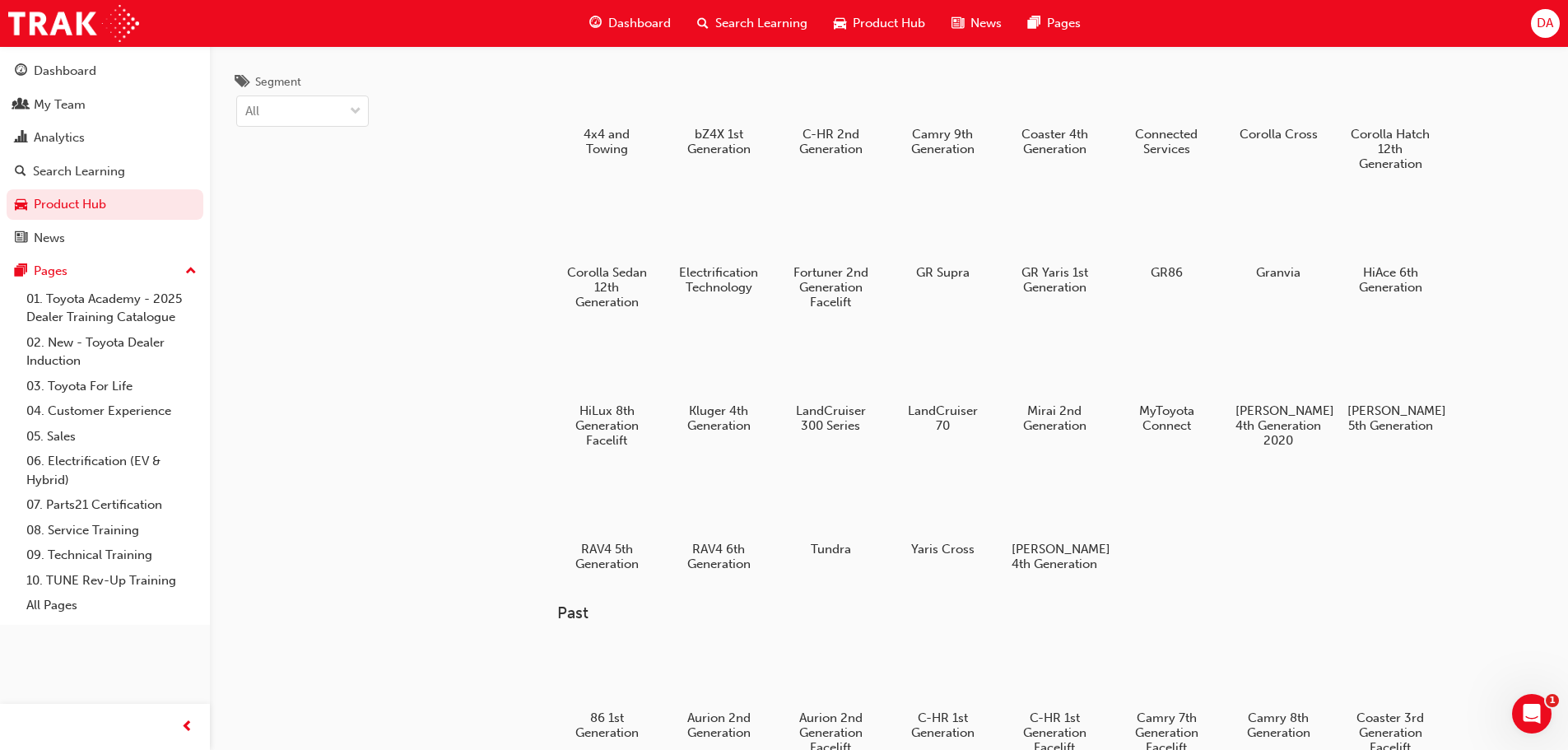
scroll to position [83, 0]
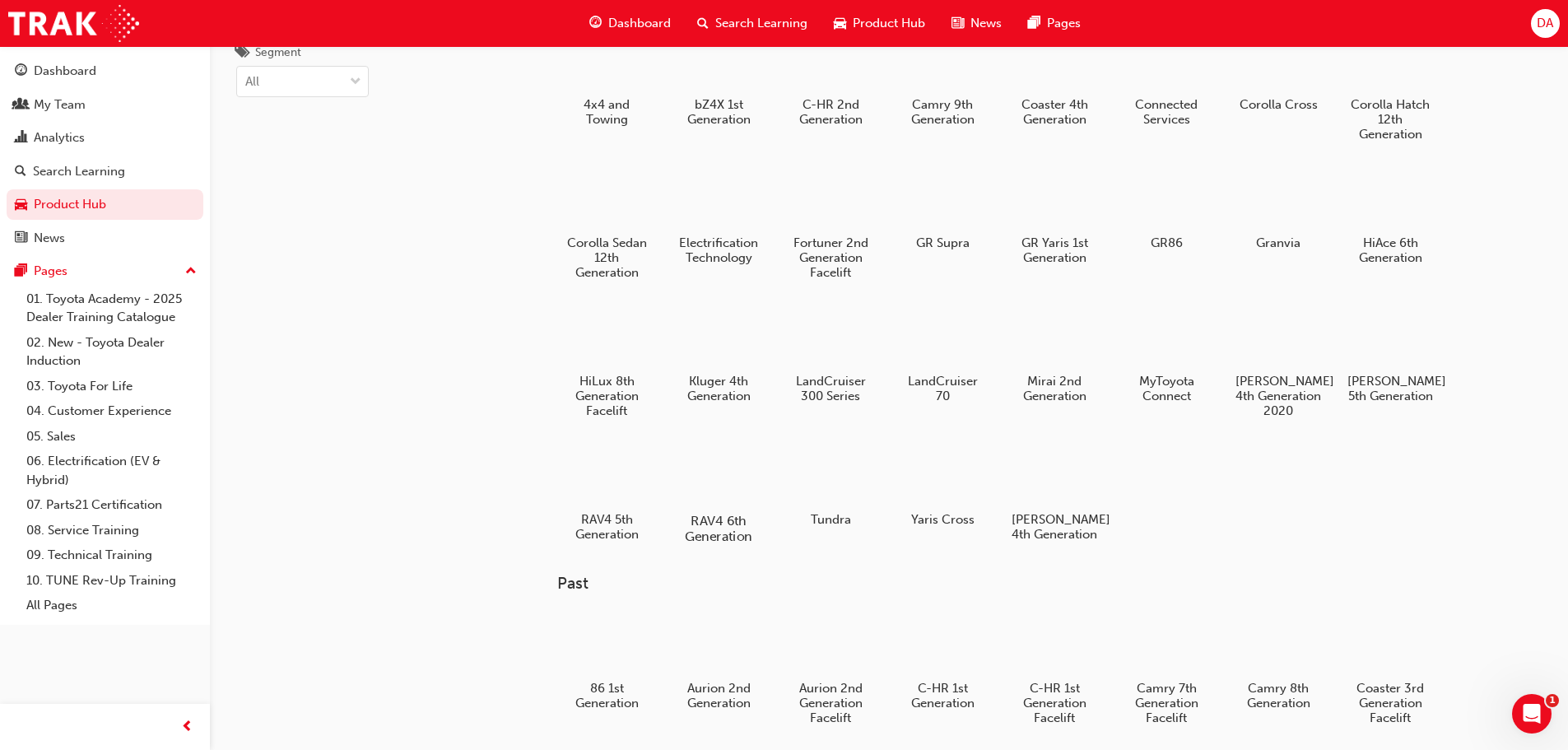
click at [716, 482] on div at bounding box center [718, 473] width 92 height 66
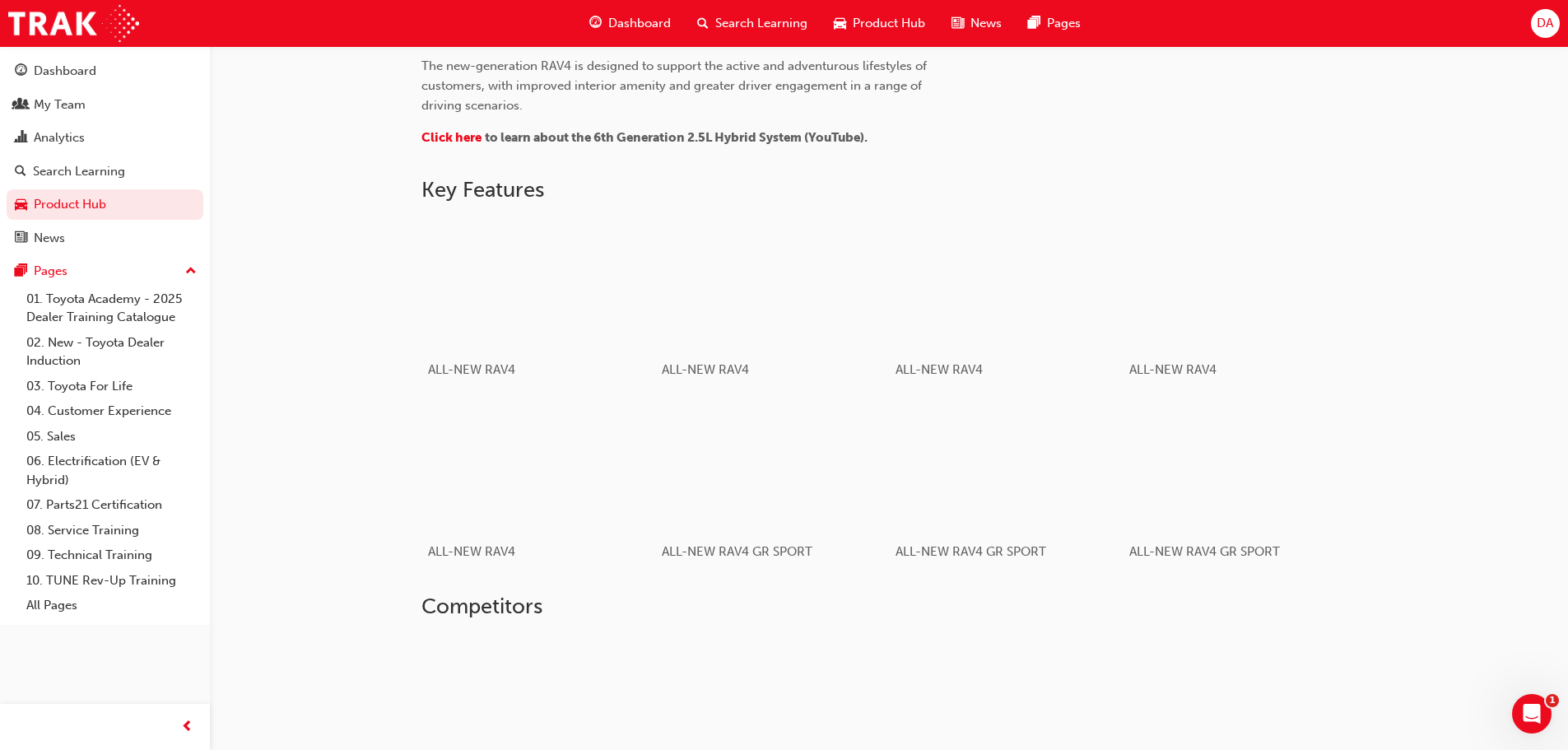
scroll to position [569, 0]
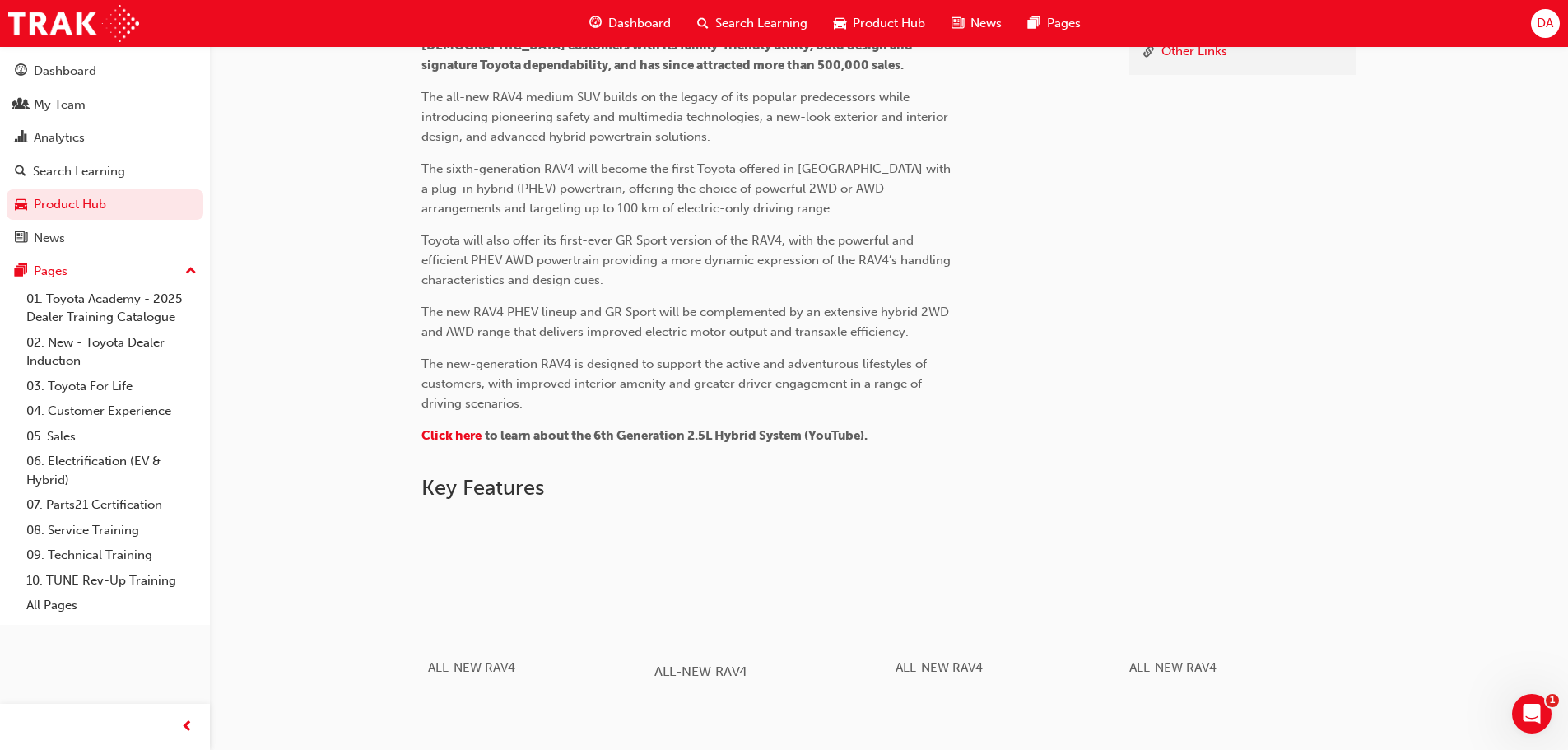
click at [807, 596] on div "button" at bounding box center [771, 581] width 234 height 132
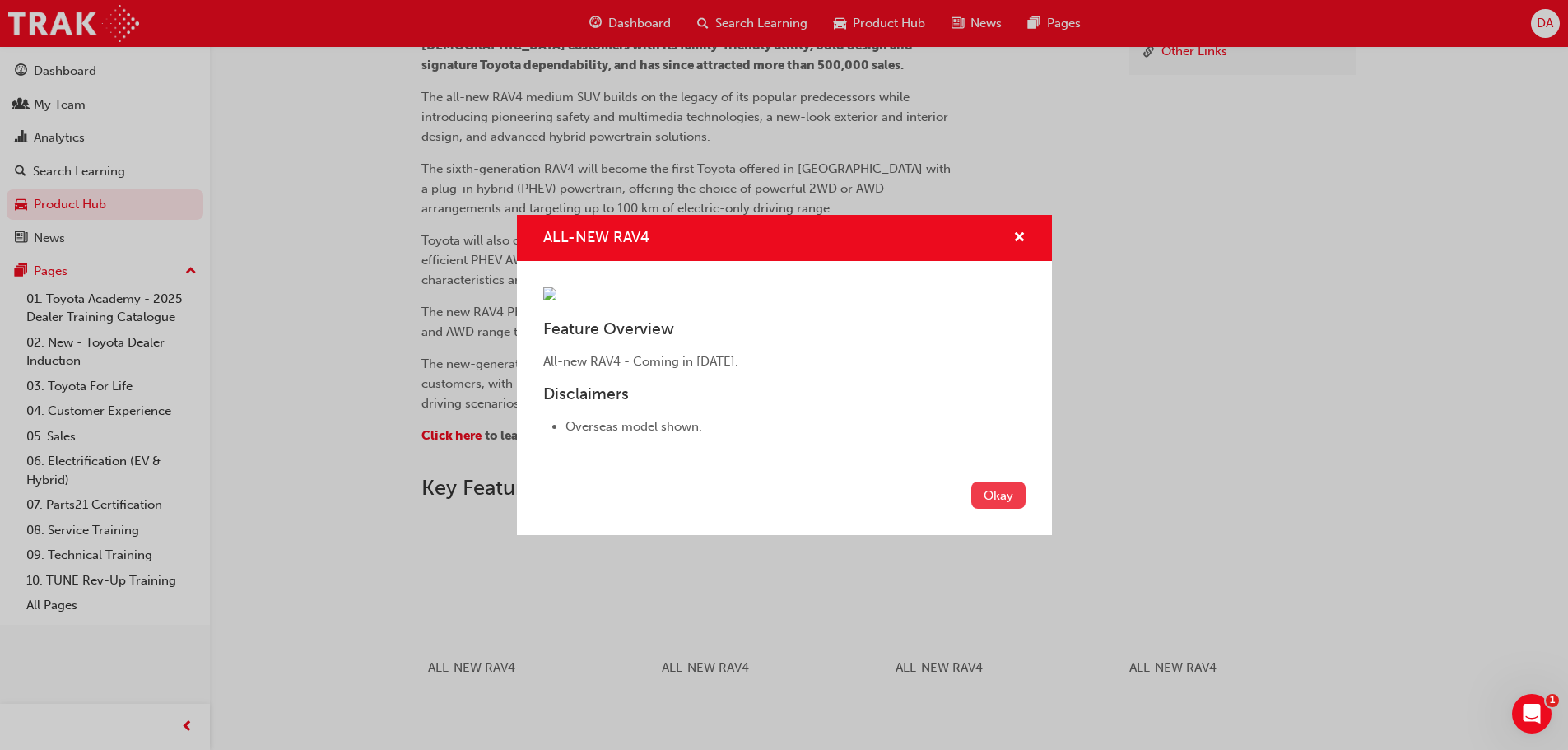
click at [1002, 509] on button "Okay" at bounding box center [998, 495] width 55 height 27
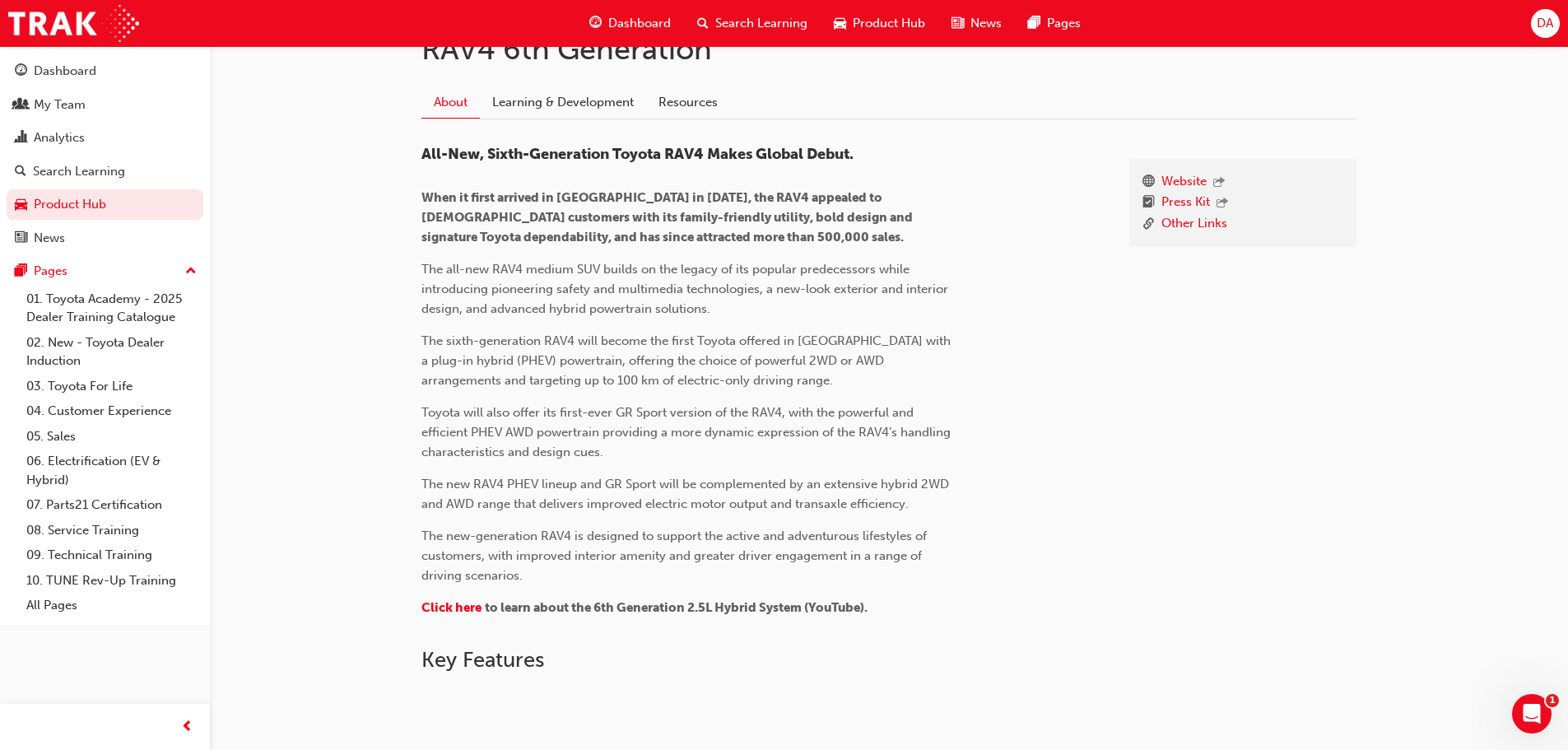
scroll to position [158, 0]
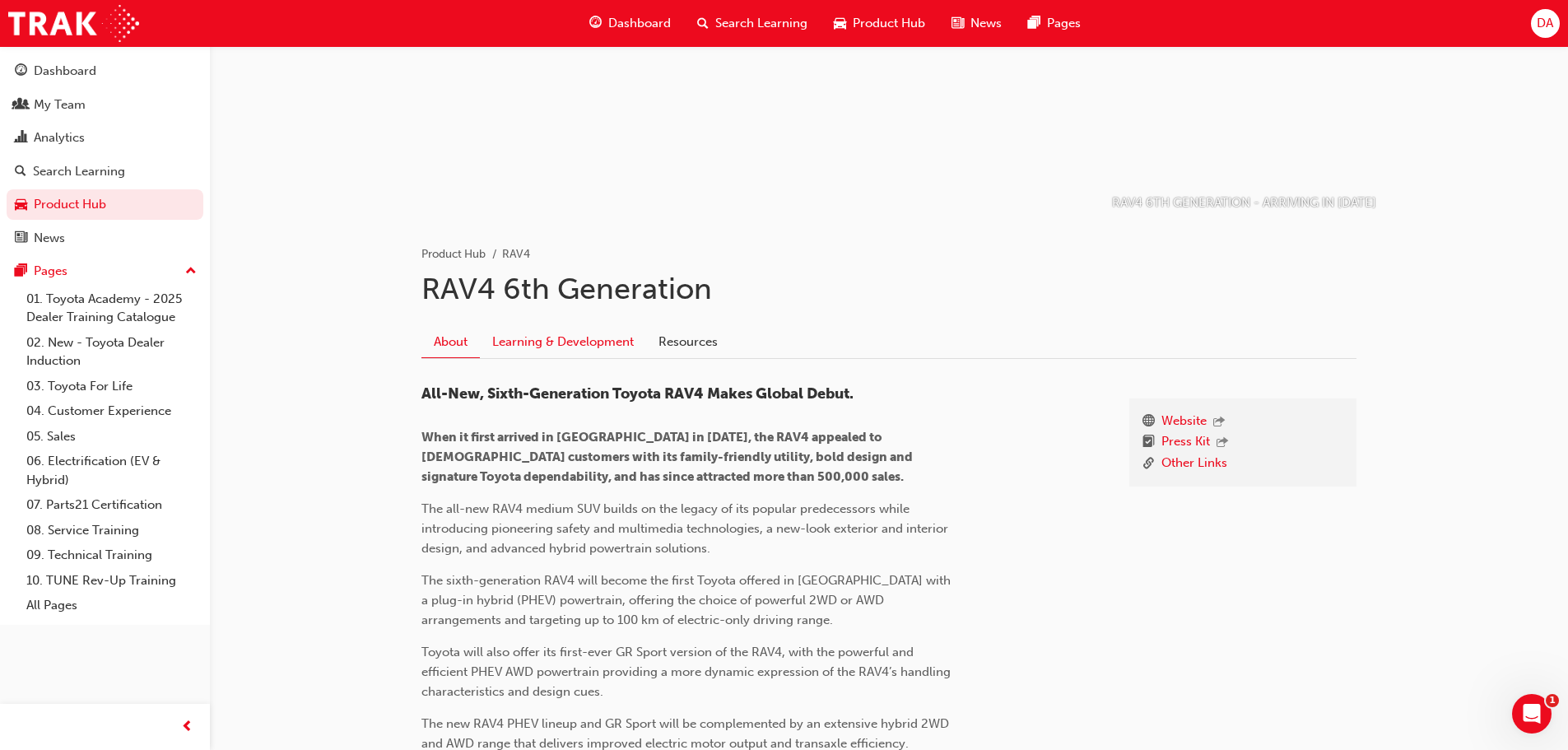
click at [499, 337] on link "Learning & Development" at bounding box center [563, 342] width 166 height 32
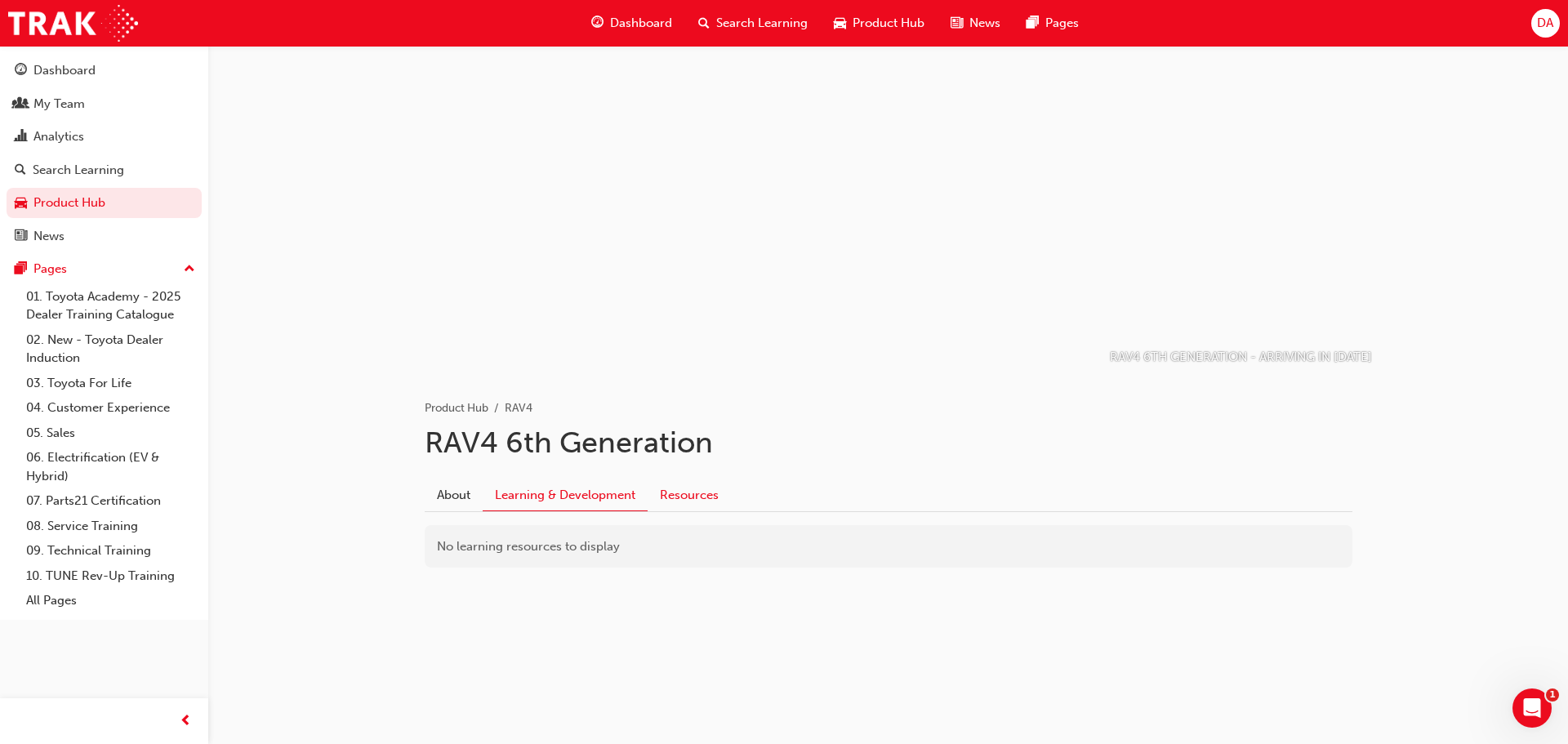
click at [700, 494] on link "Resources" at bounding box center [689, 495] width 84 height 31
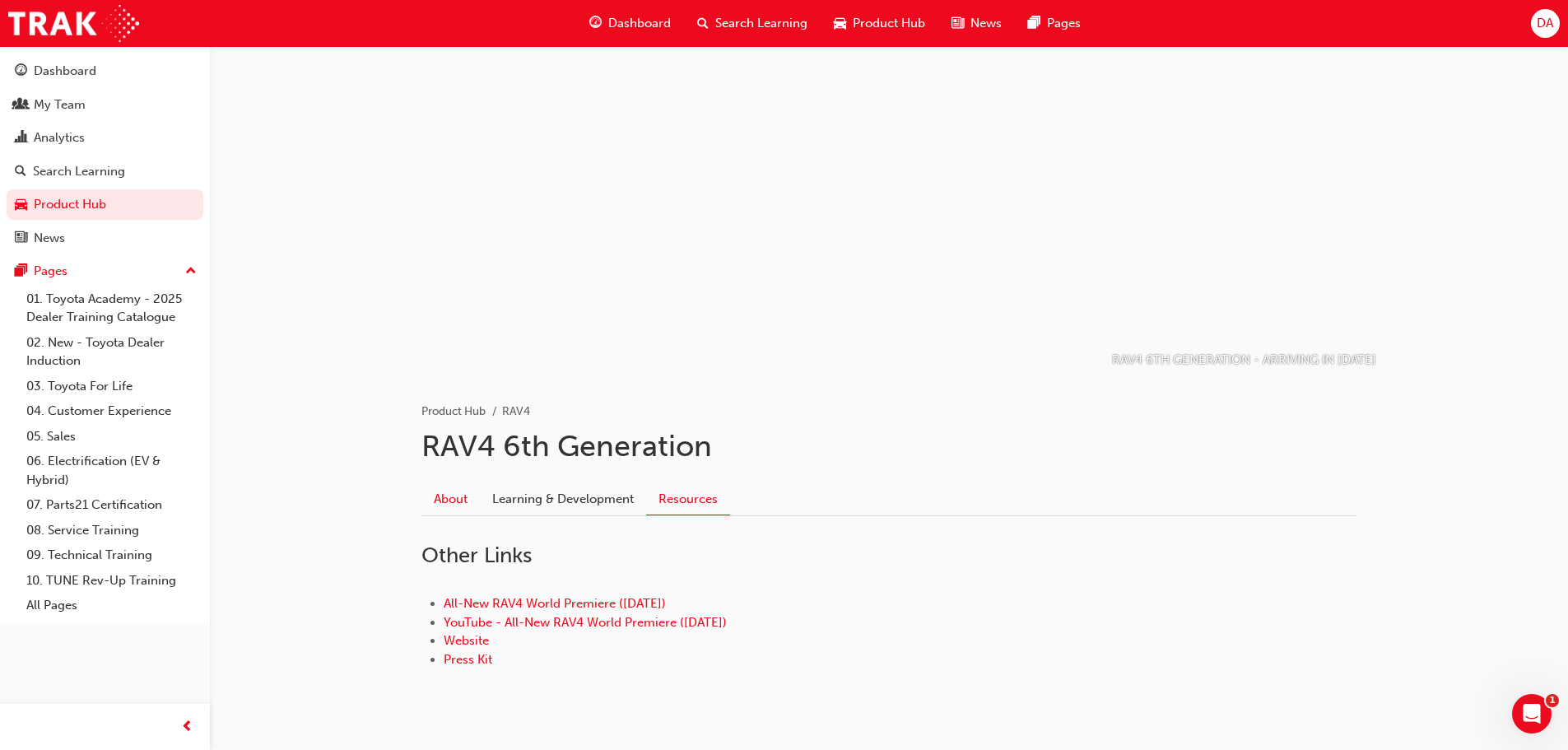
click at [442, 502] on link "About" at bounding box center [450, 499] width 58 height 32
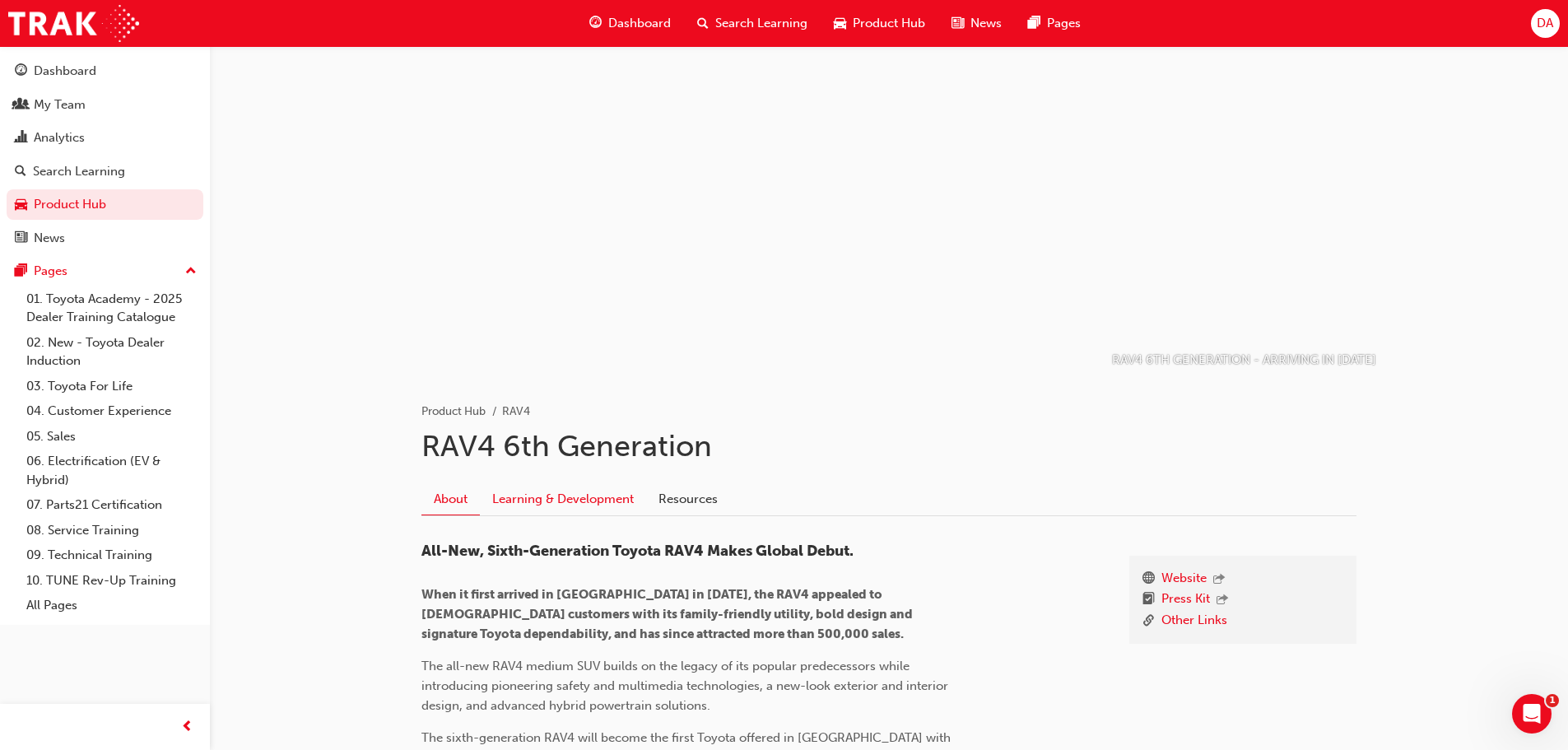
click at [554, 497] on link "Learning & Development" at bounding box center [563, 499] width 166 height 32
